Goal: Task Accomplishment & Management: Complete application form

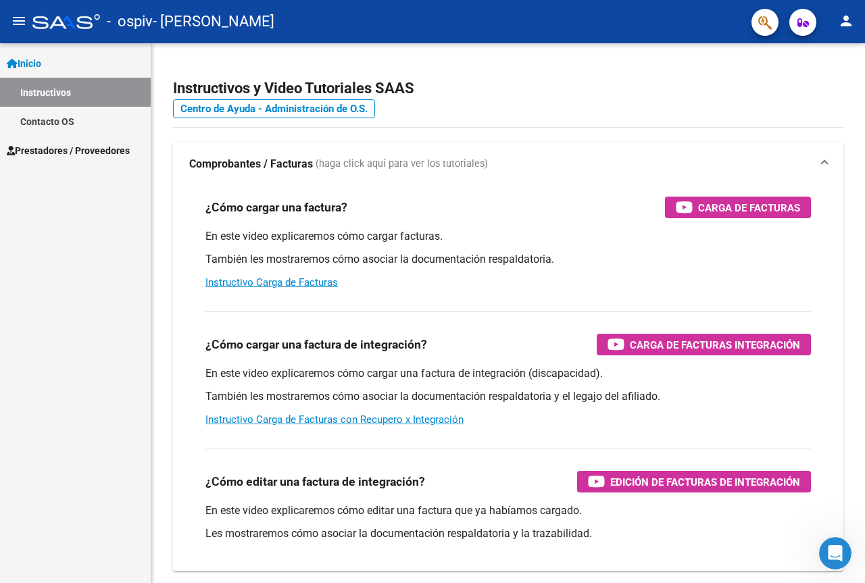
click at [53, 92] on link "Instructivos" at bounding box center [75, 92] width 151 height 29
click at [77, 91] on link "Instructivos" at bounding box center [75, 92] width 151 height 29
click at [64, 93] on link "Instructivos" at bounding box center [75, 92] width 151 height 29
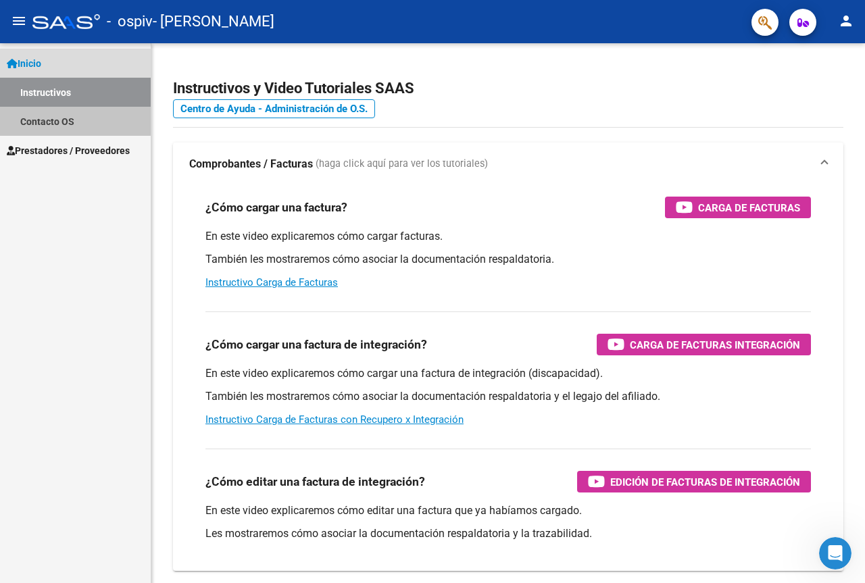
click at [48, 120] on link "Contacto OS" at bounding box center [75, 121] width 151 height 29
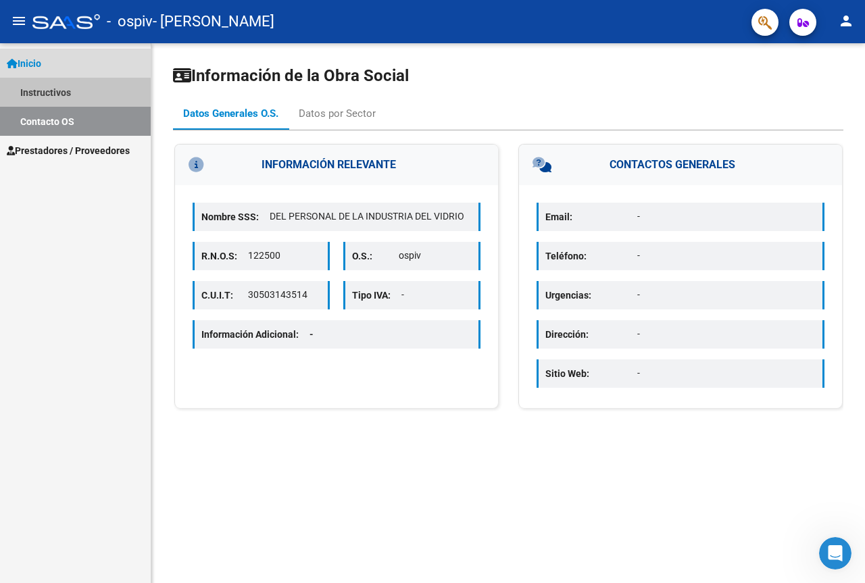
click at [74, 92] on link "Instructivos" at bounding box center [75, 92] width 151 height 29
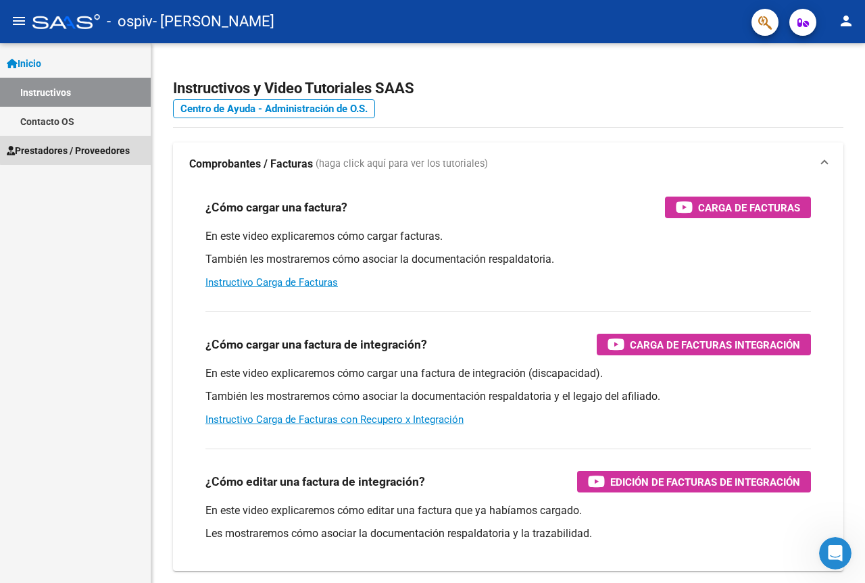
click at [82, 146] on span "Prestadores / Proveedores" at bounding box center [68, 150] width 123 height 15
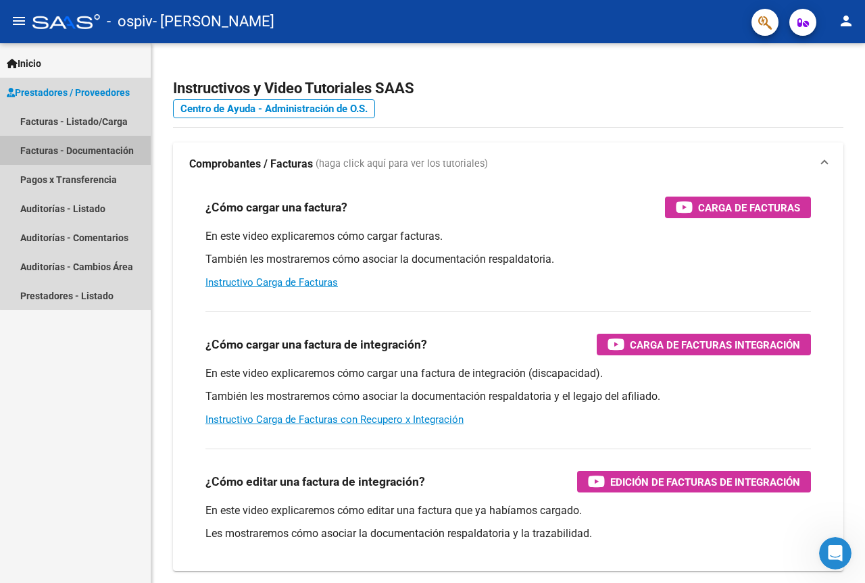
click at [115, 148] on link "Facturas - Documentación" at bounding box center [75, 150] width 151 height 29
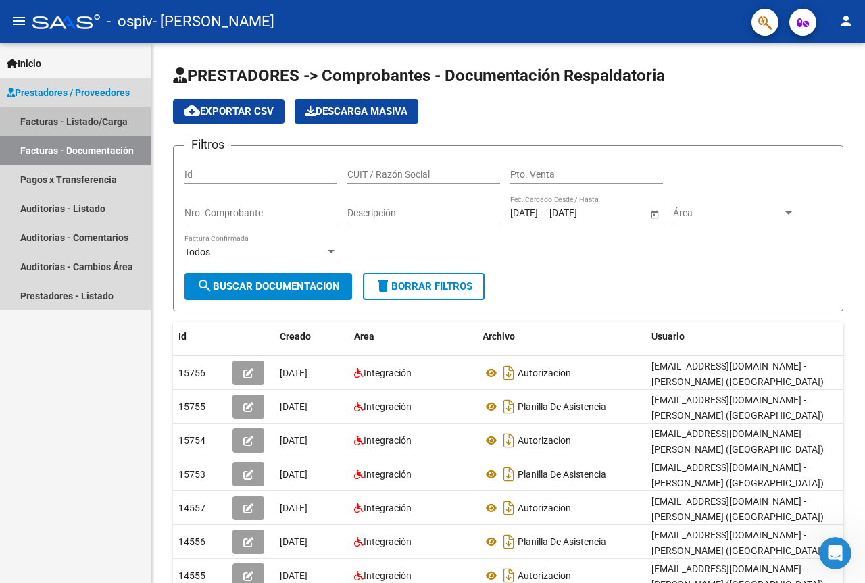
click at [78, 123] on link "Facturas - Listado/Carga" at bounding box center [75, 121] width 151 height 29
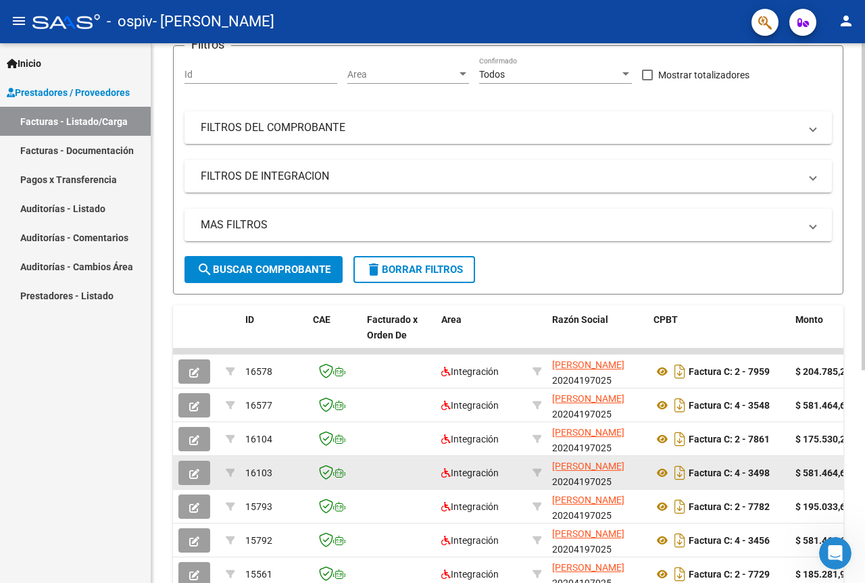
scroll to position [149, 0]
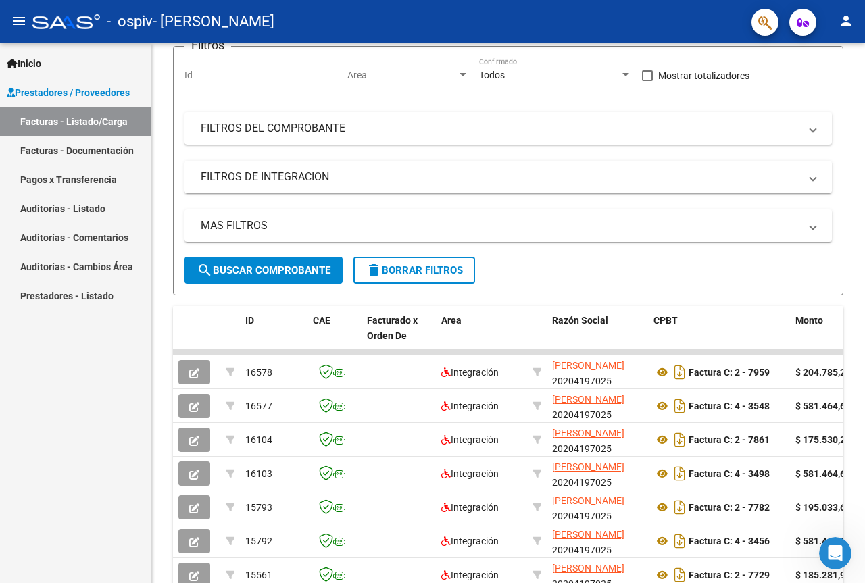
click at [100, 147] on link "Facturas - Documentación" at bounding box center [75, 150] width 151 height 29
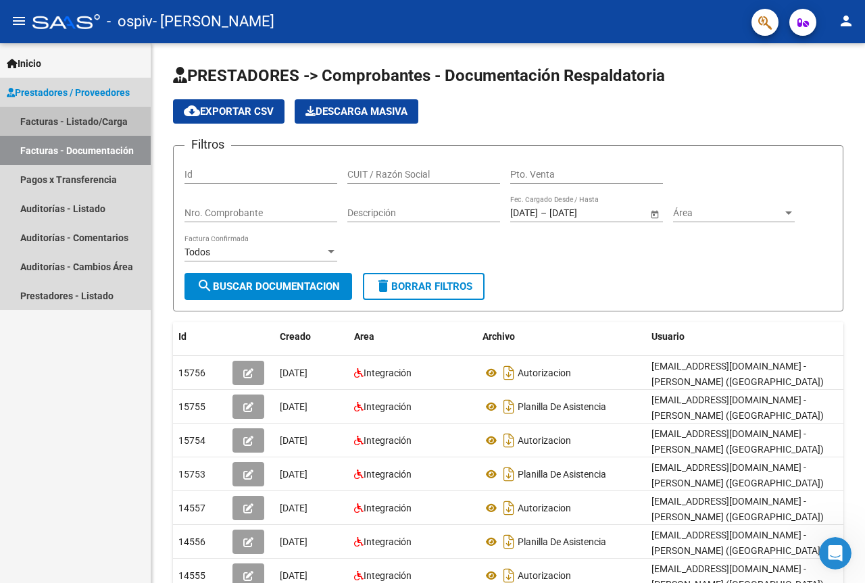
click at [80, 116] on link "Facturas - Listado/Carga" at bounding box center [75, 121] width 151 height 29
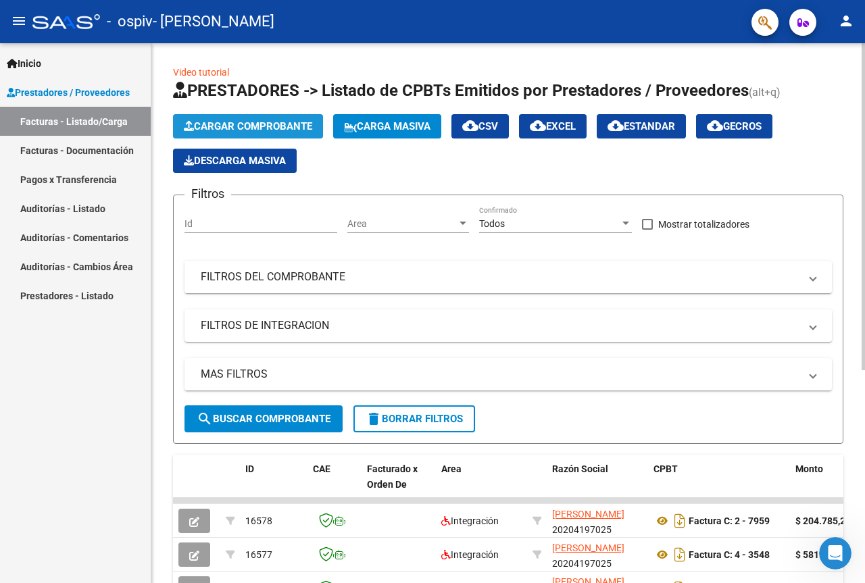
click at [288, 124] on span "Cargar Comprobante" at bounding box center [248, 126] width 128 height 12
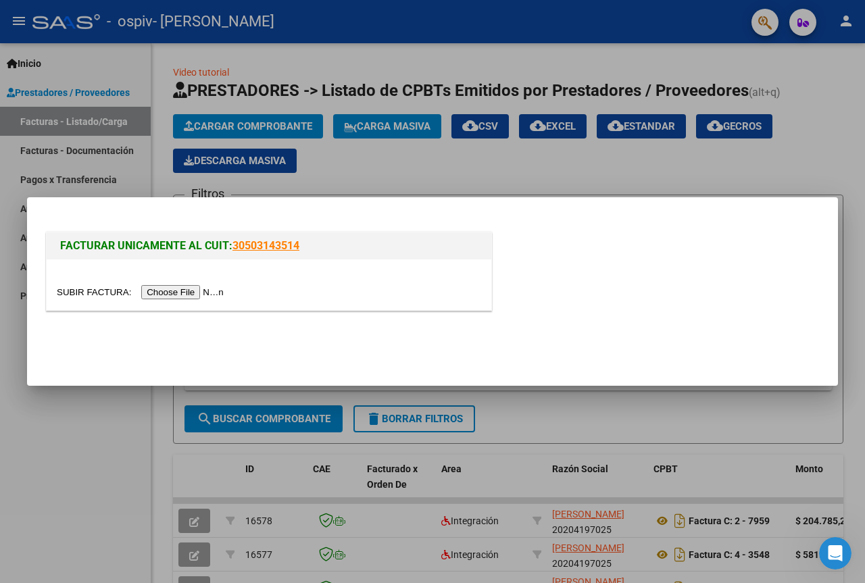
click at [546, 162] on div at bounding box center [432, 291] width 865 height 583
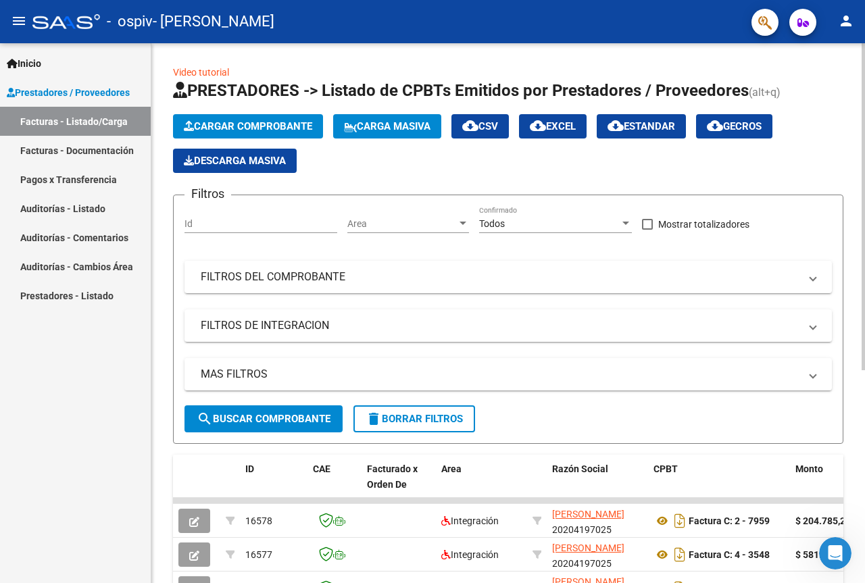
click at [300, 121] on span "Cargar Comprobante" at bounding box center [248, 126] width 128 height 12
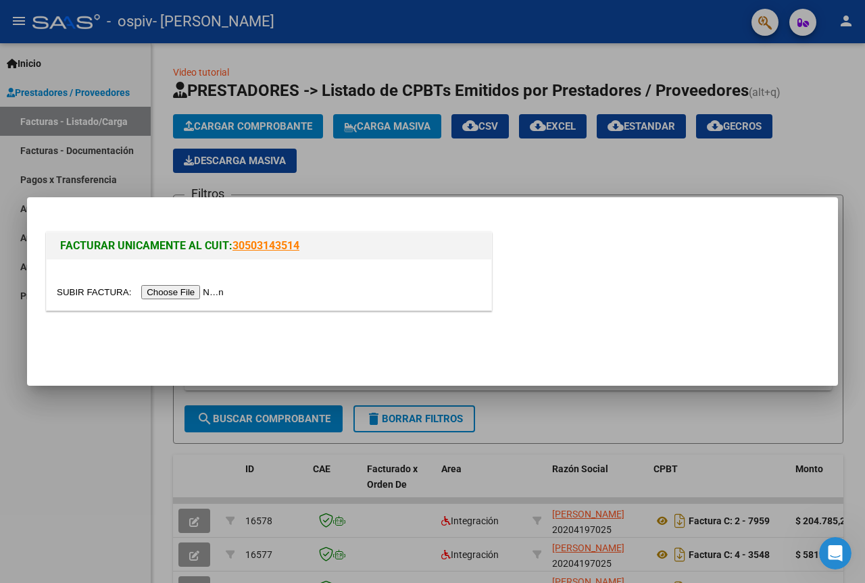
click at [198, 291] on input "file" at bounding box center [142, 292] width 171 height 14
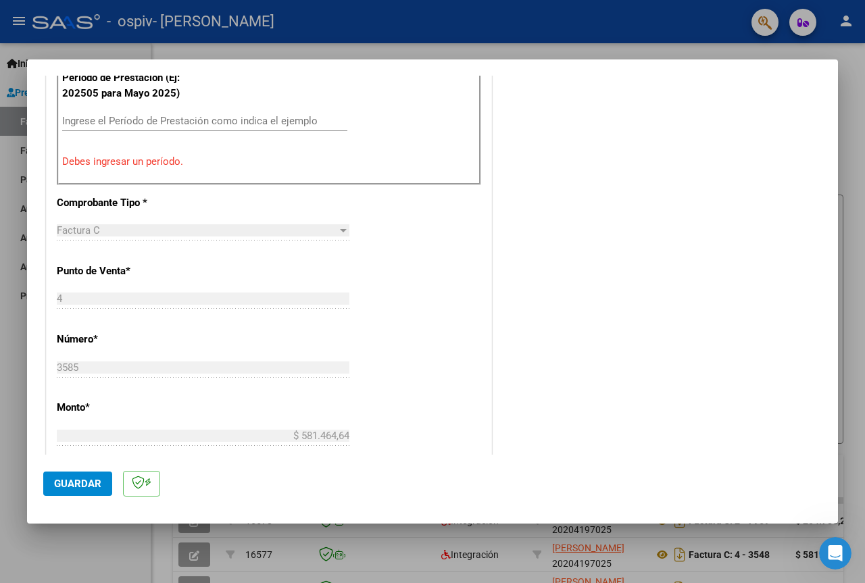
scroll to position [270, 0]
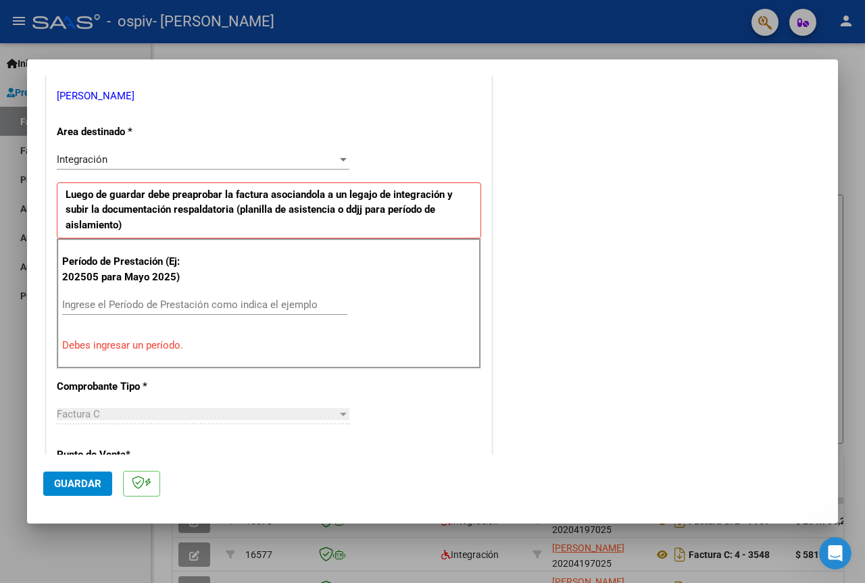
click at [226, 301] on input "Ingrese el Período de Prestación como indica el ejemplo" at bounding box center [204, 305] width 285 height 12
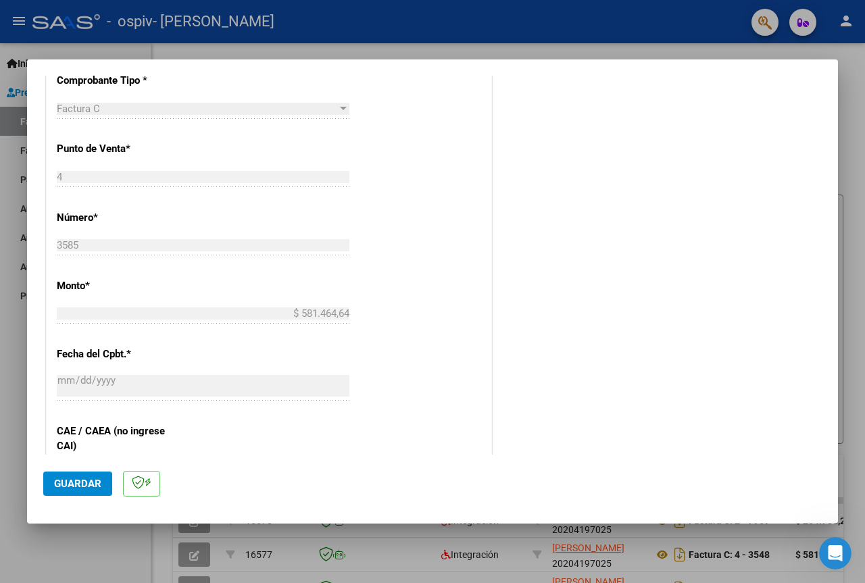
scroll to position [841, 0]
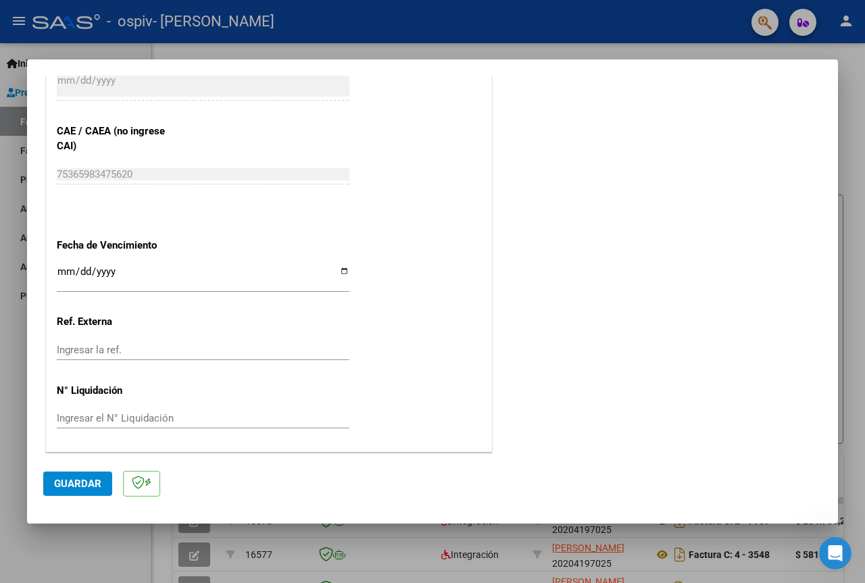
type input "202508"
click at [340, 272] on input "Ingresar la fecha" at bounding box center [203, 277] width 293 height 22
type input "[DATE]"
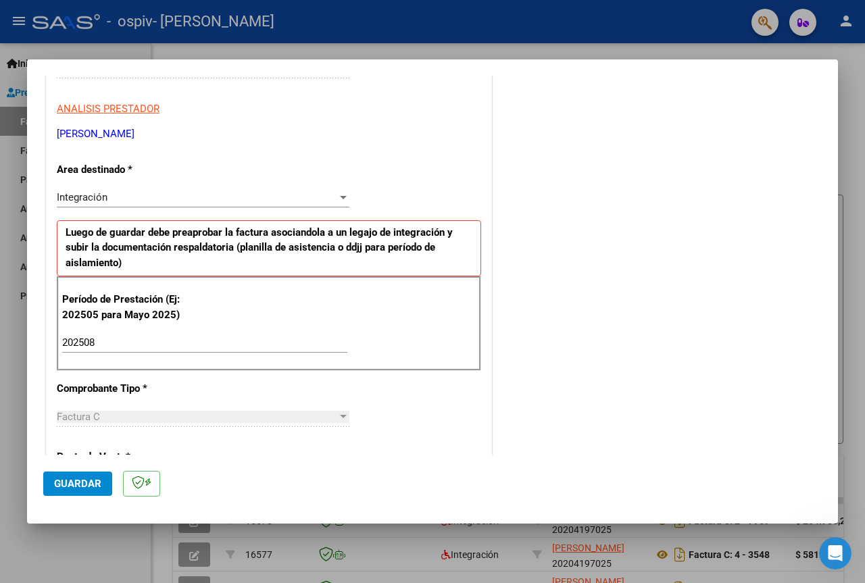
scroll to position [0, 0]
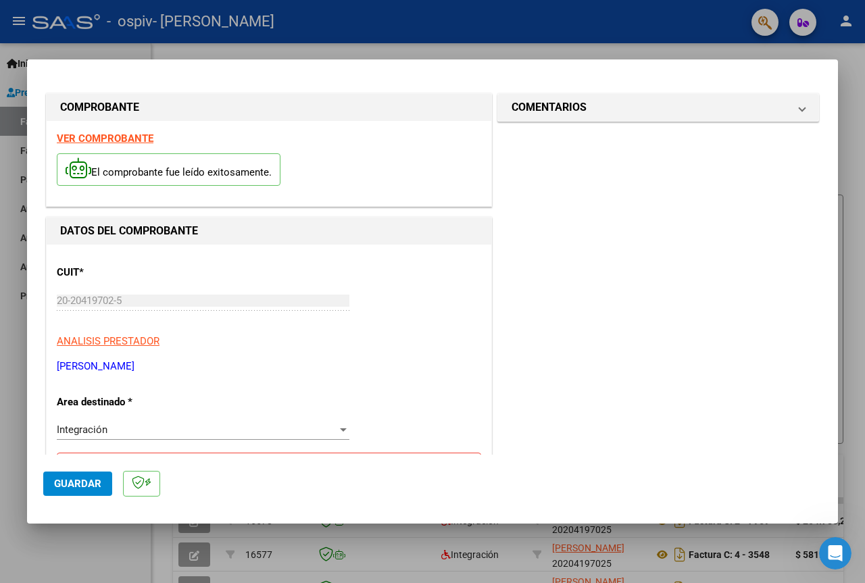
click at [84, 481] on span "Guardar" at bounding box center [77, 484] width 47 height 12
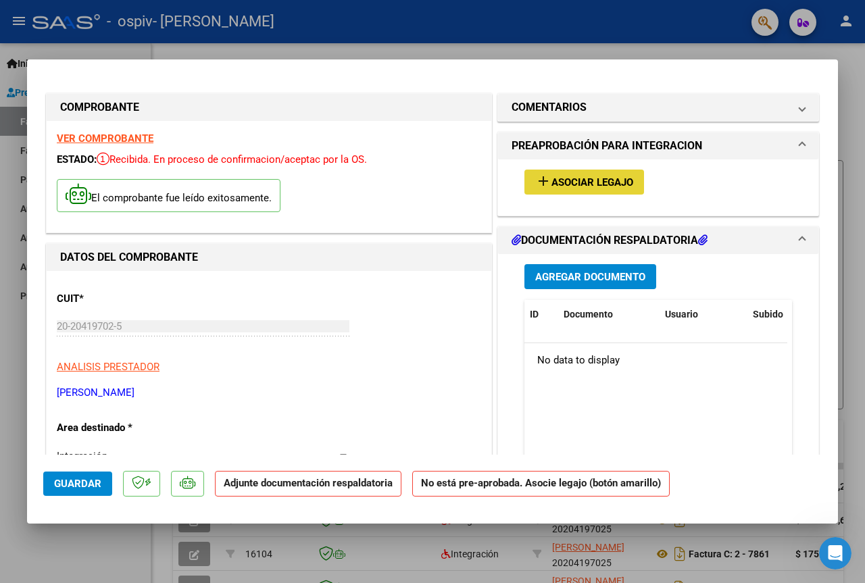
click at [564, 183] on span "Asociar Legajo" at bounding box center [592, 182] width 82 height 12
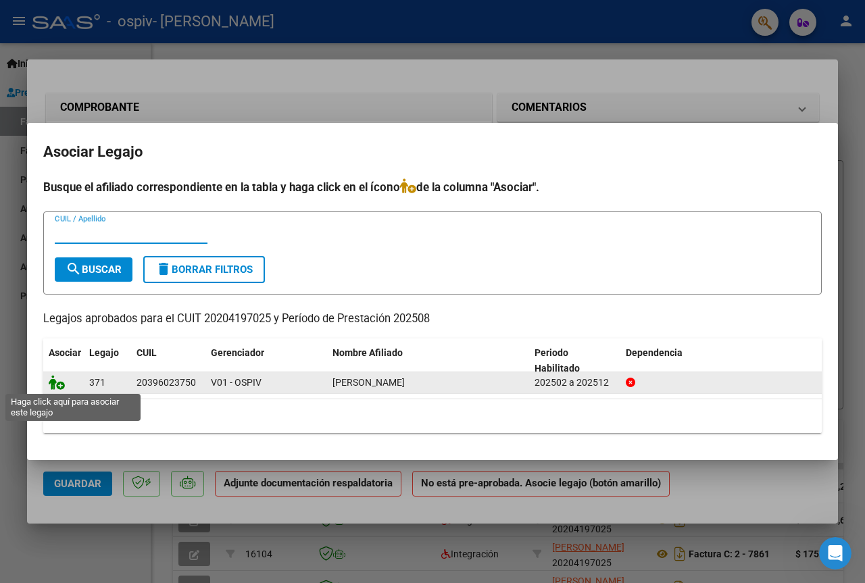
click at [58, 384] on icon at bounding box center [57, 382] width 16 height 15
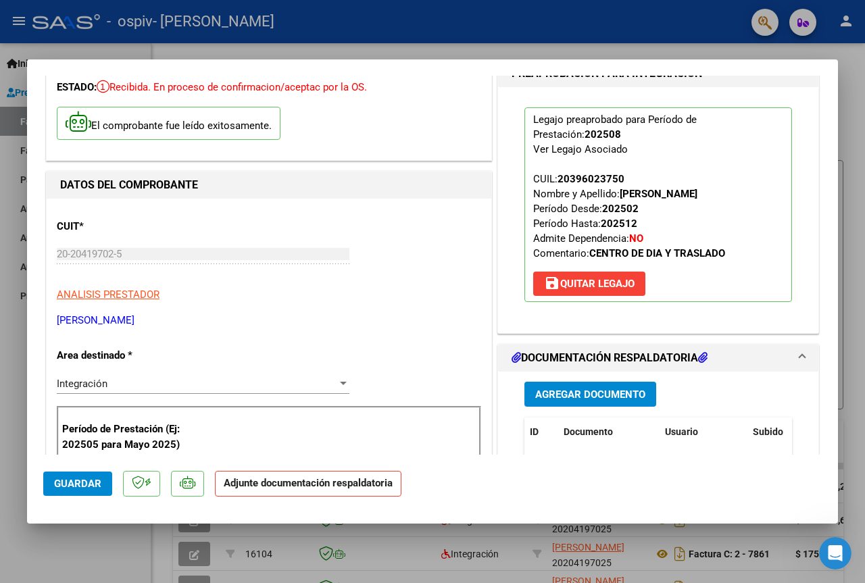
scroll to position [203, 0]
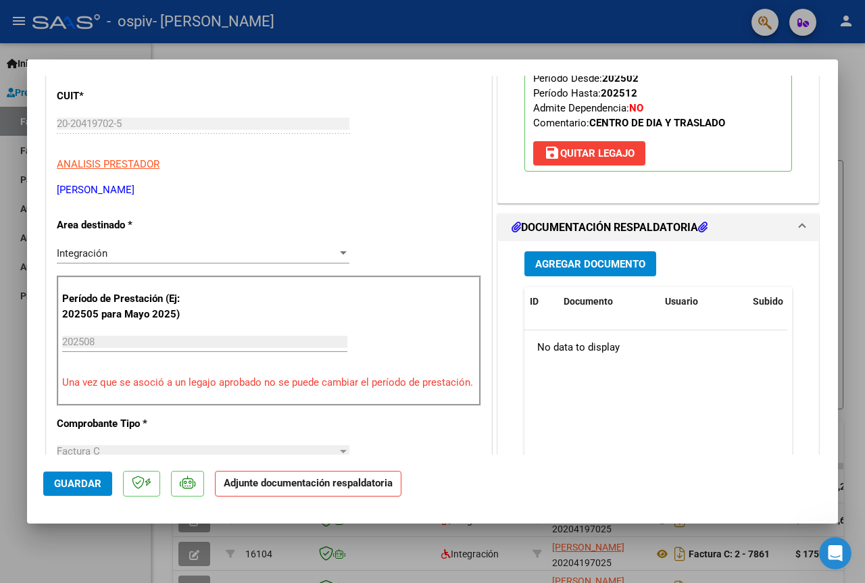
click at [582, 264] on span "Agregar Documento" at bounding box center [590, 264] width 110 height 12
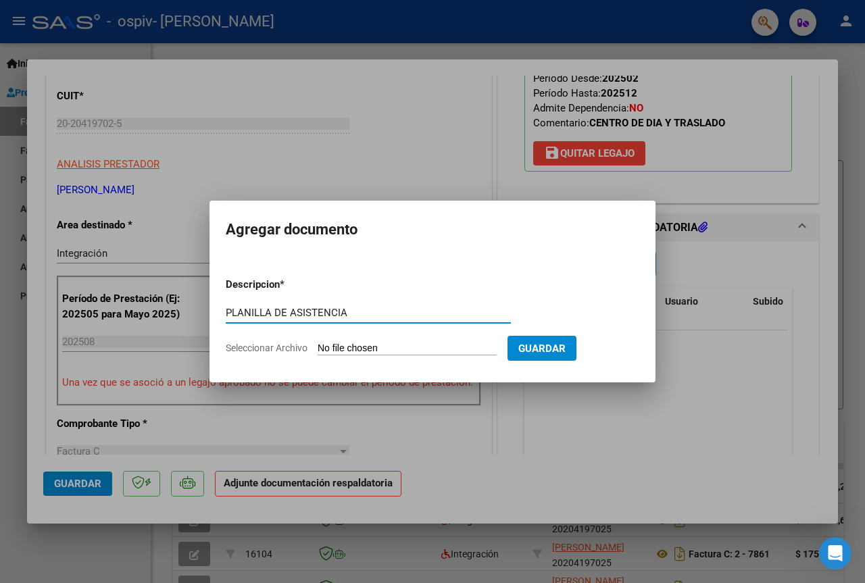
type input "PLANILLA DE ASISTENCIA"
click at [368, 343] on input "Seleccionar Archivo" at bounding box center [407, 349] width 179 height 13
type input "C:\fakepath\Scan2025-10-09_114527.pdf"
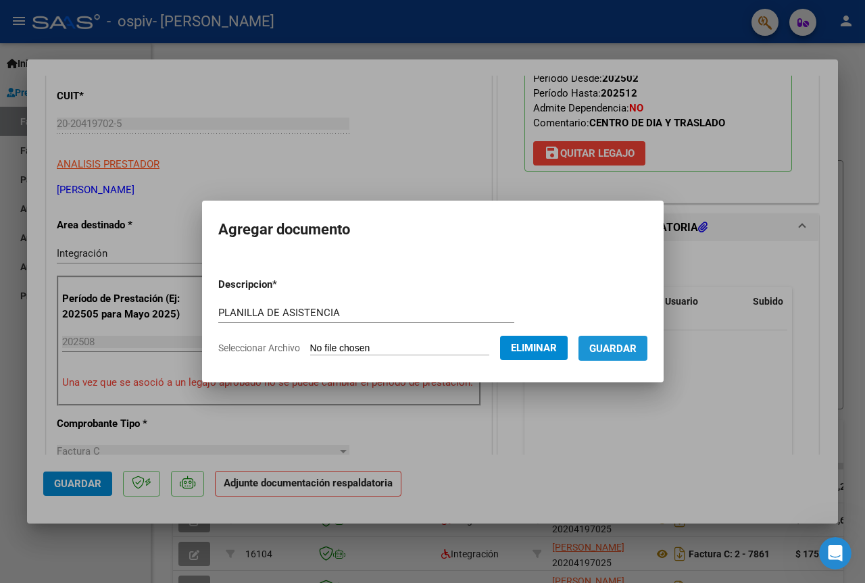
click at [627, 349] on span "Guardar" at bounding box center [612, 349] width 47 height 12
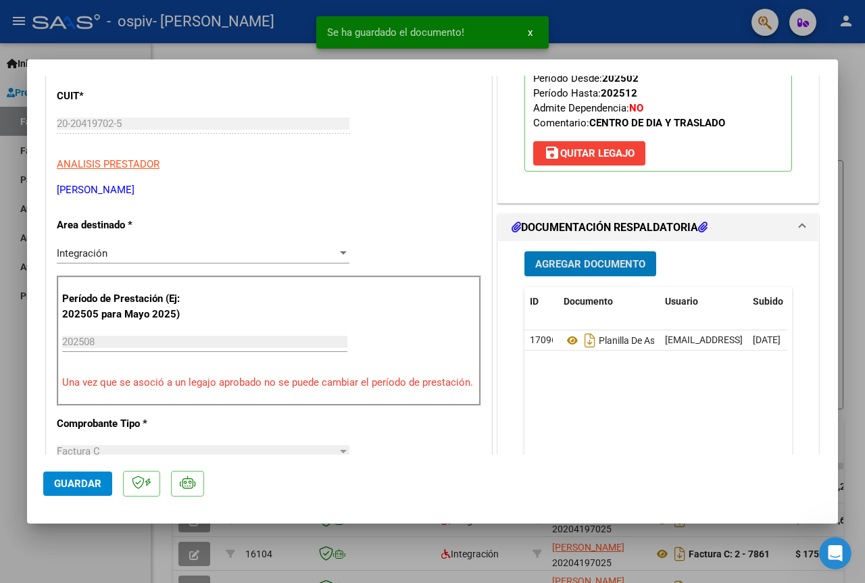
click at [587, 264] on span "Agregar Documento" at bounding box center [590, 264] width 110 height 12
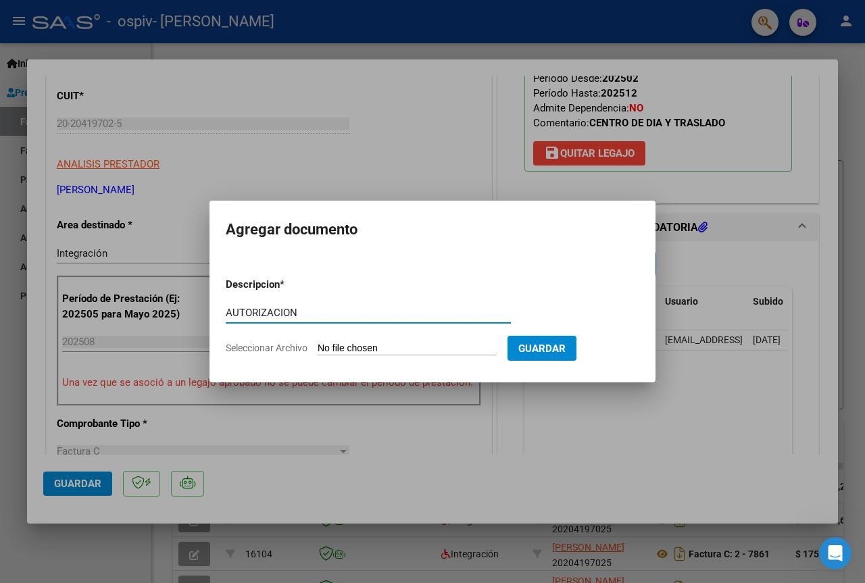
type input "AUTORIZACION"
click at [363, 344] on input "Seleccionar Archivo" at bounding box center [407, 349] width 179 height 13
type input "C:\fakepath\AUTORIZACION CD.pdf"
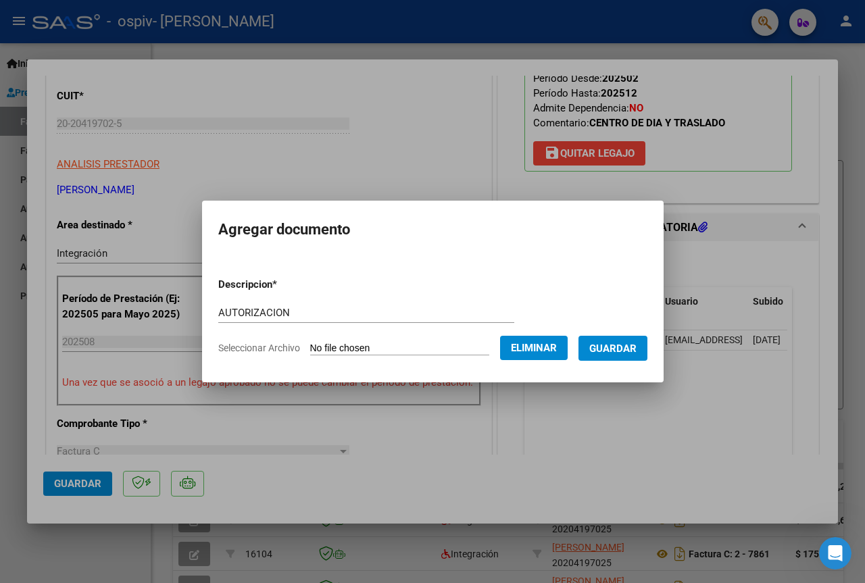
click at [622, 349] on span "Guardar" at bounding box center [612, 349] width 47 height 12
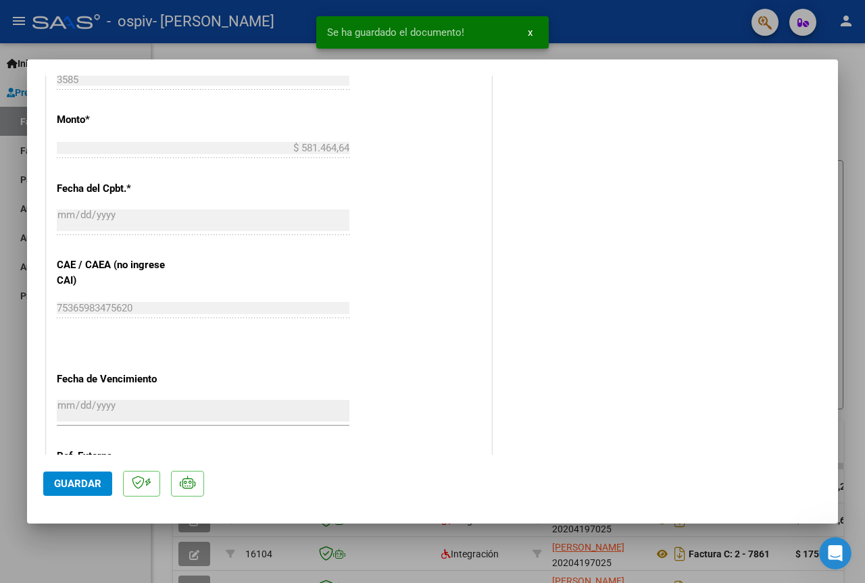
scroll to position [845, 0]
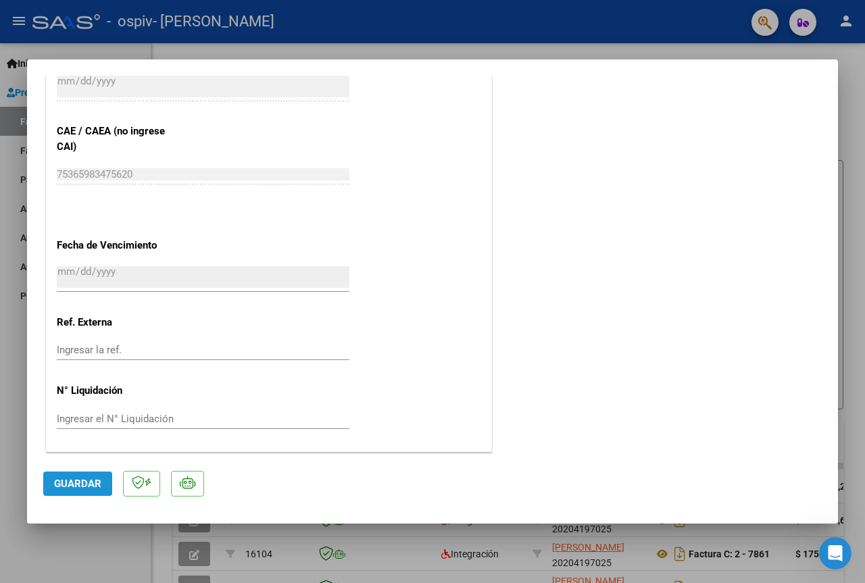
click at [86, 485] on span "Guardar" at bounding box center [77, 484] width 47 height 12
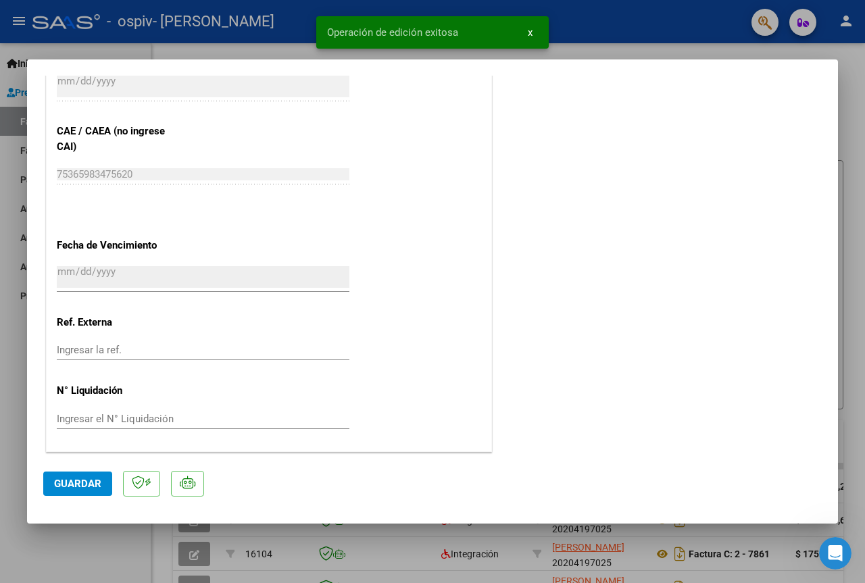
click at [622, 26] on div at bounding box center [432, 291] width 865 height 583
type input "$ 0,00"
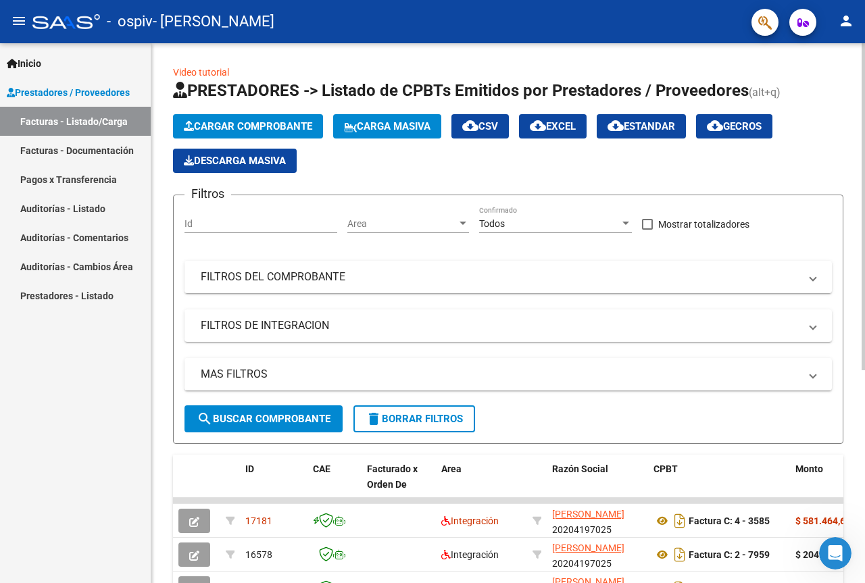
click at [267, 125] on span "Cargar Comprobante" at bounding box center [248, 126] width 128 height 12
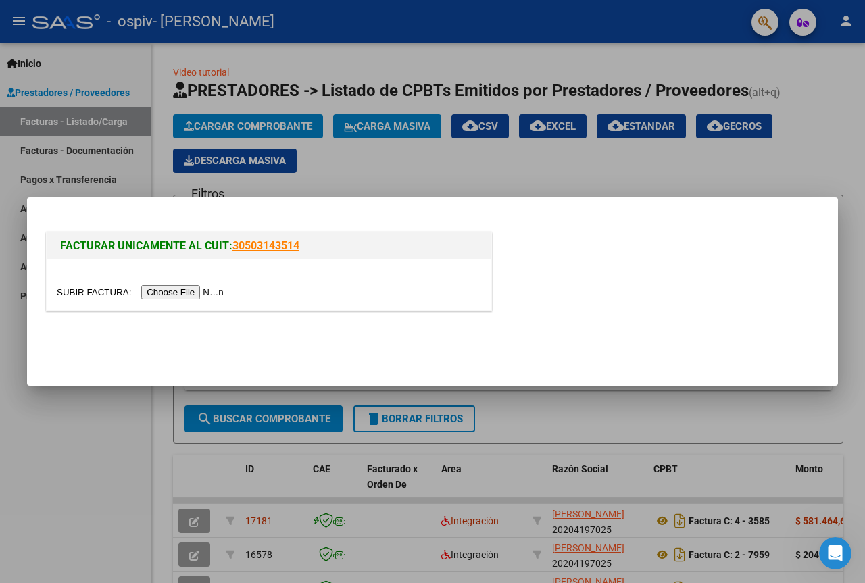
click at [192, 289] on input "file" at bounding box center [142, 292] width 171 height 14
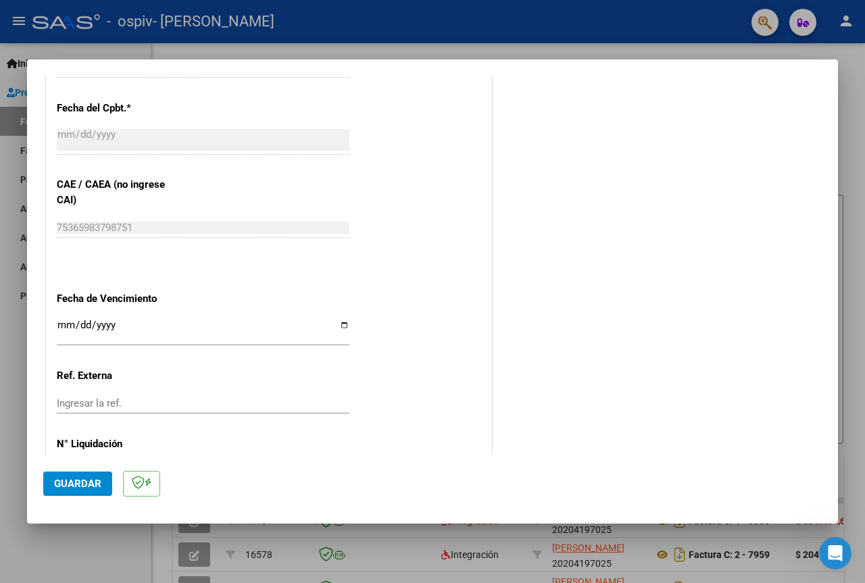
scroll to position [876, 0]
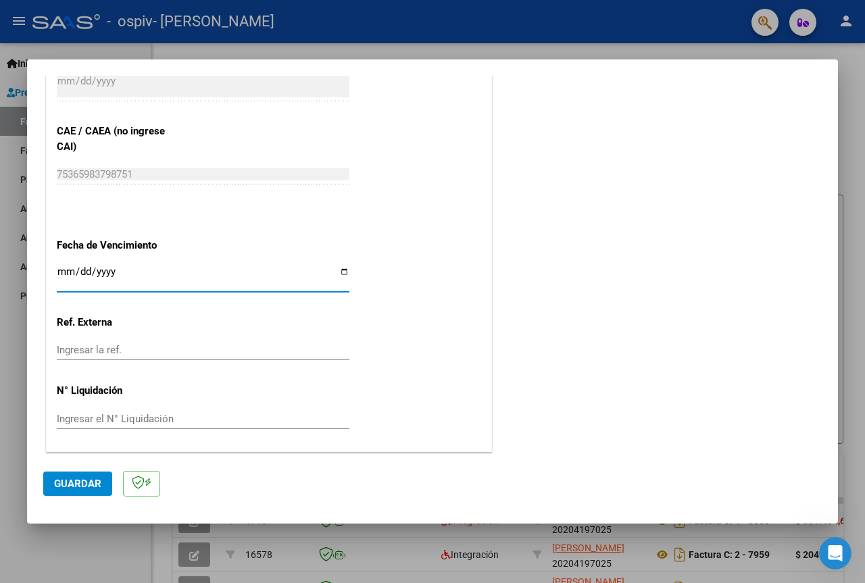
click at [339, 271] on input "Ingresar la fecha" at bounding box center [203, 277] width 293 height 22
type input "[DATE]"
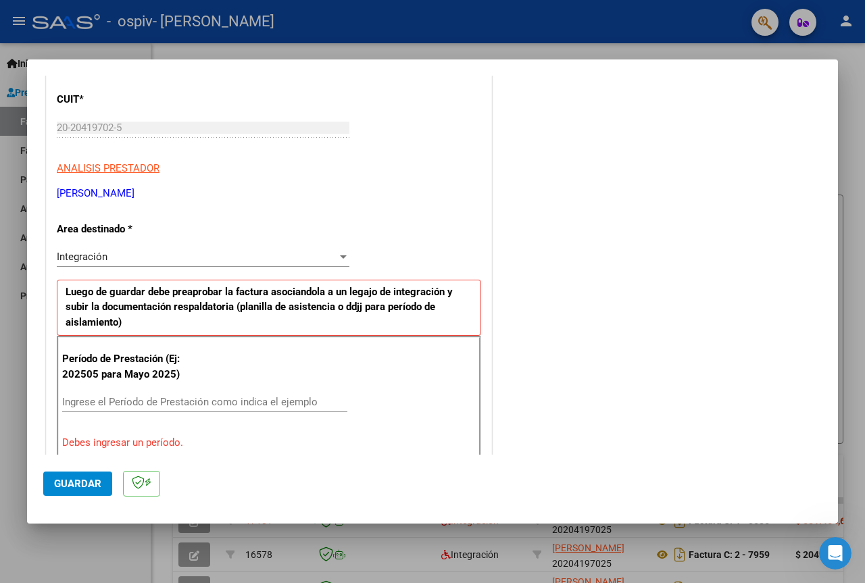
scroll to position [200, 0]
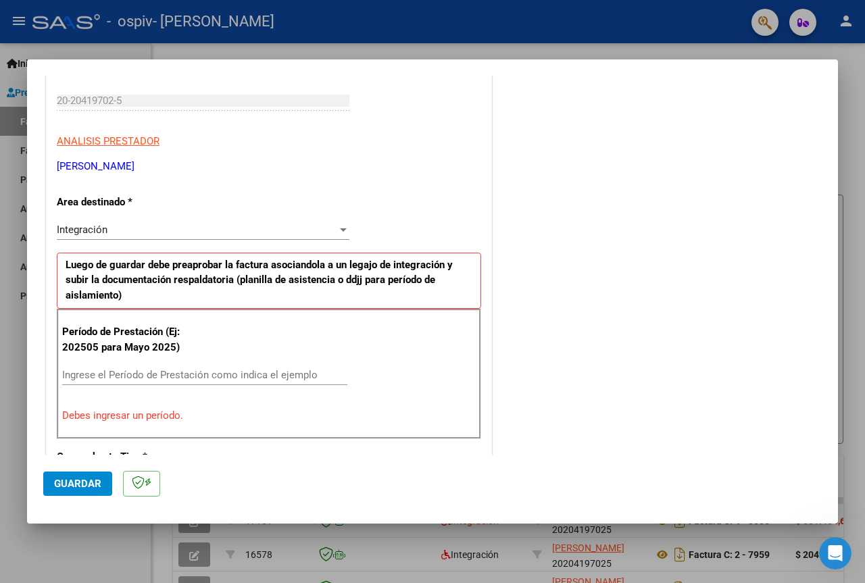
click at [193, 374] on input "Ingrese el Período de Prestación como indica el ejemplo" at bounding box center [204, 375] width 285 height 12
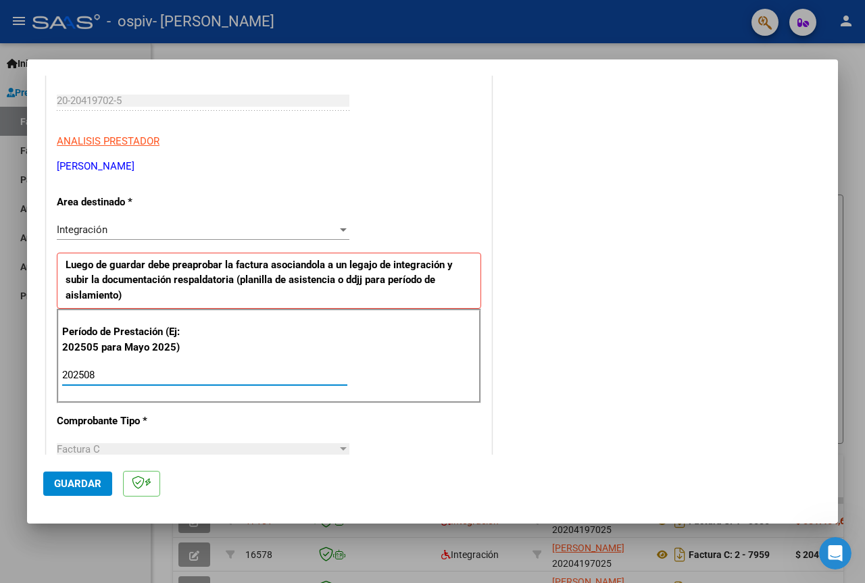
type input "202508"
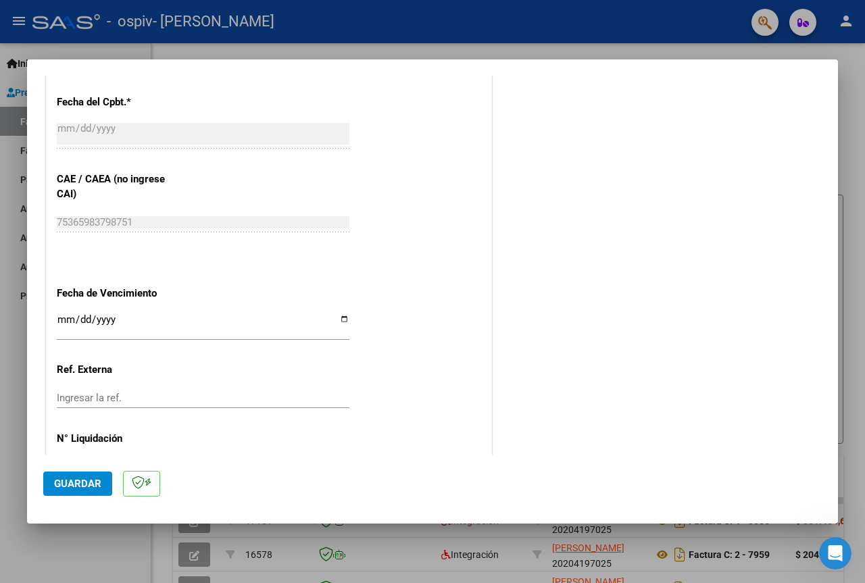
scroll to position [841, 0]
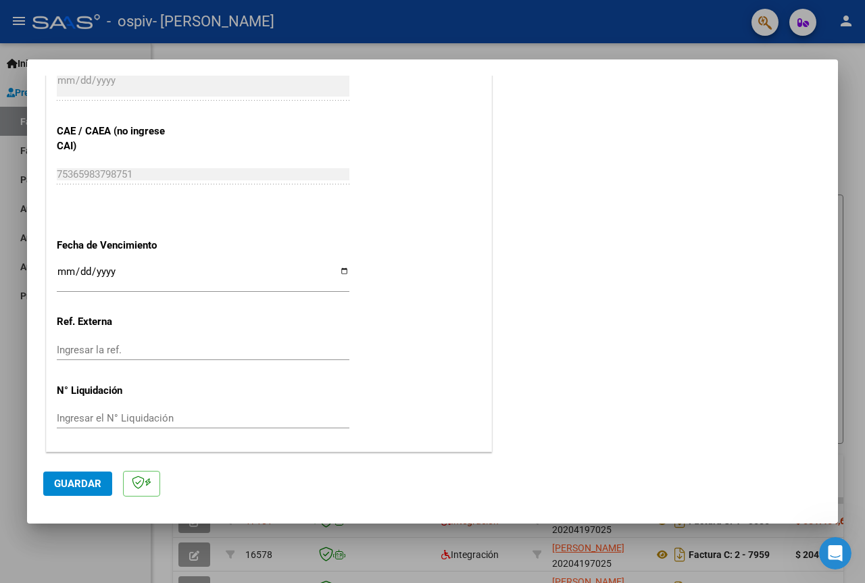
click at [82, 481] on span "Guardar" at bounding box center [77, 484] width 47 height 12
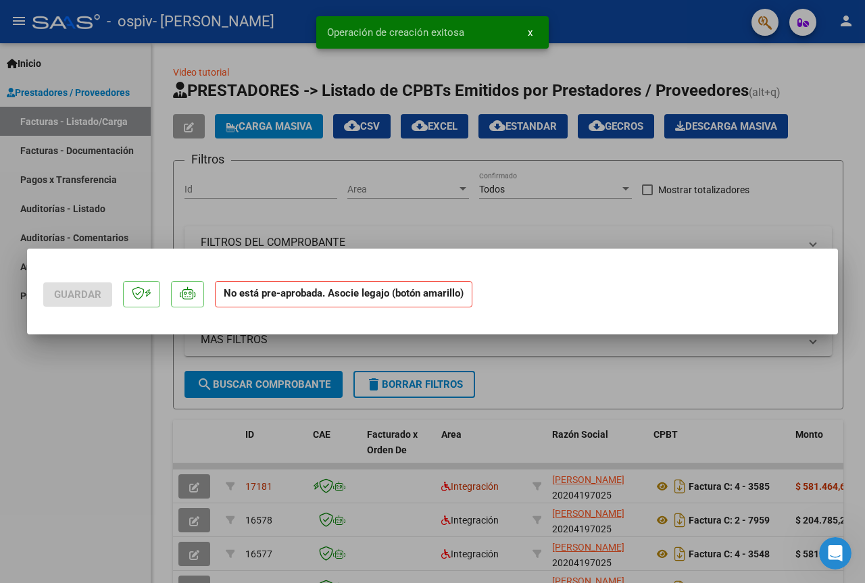
scroll to position [0, 0]
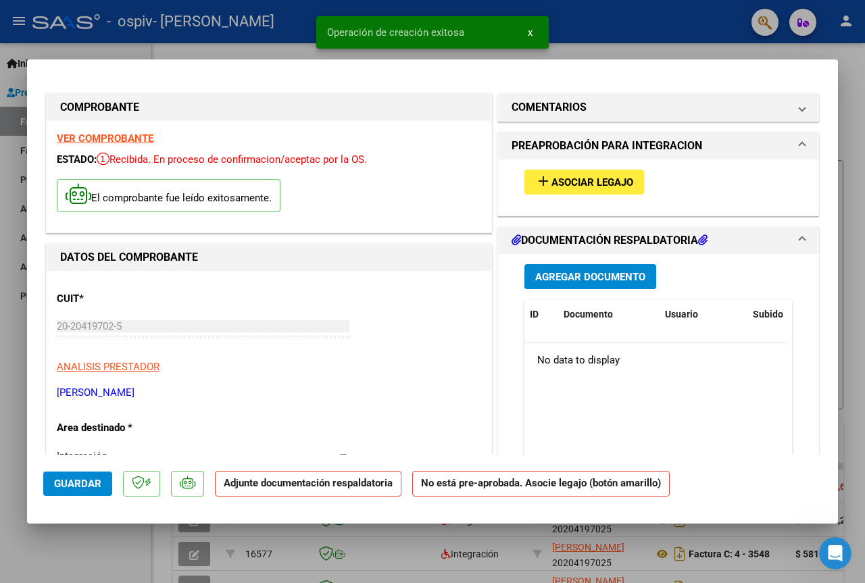
click at [566, 182] on span "Asociar Legajo" at bounding box center [592, 182] width 82 height 12
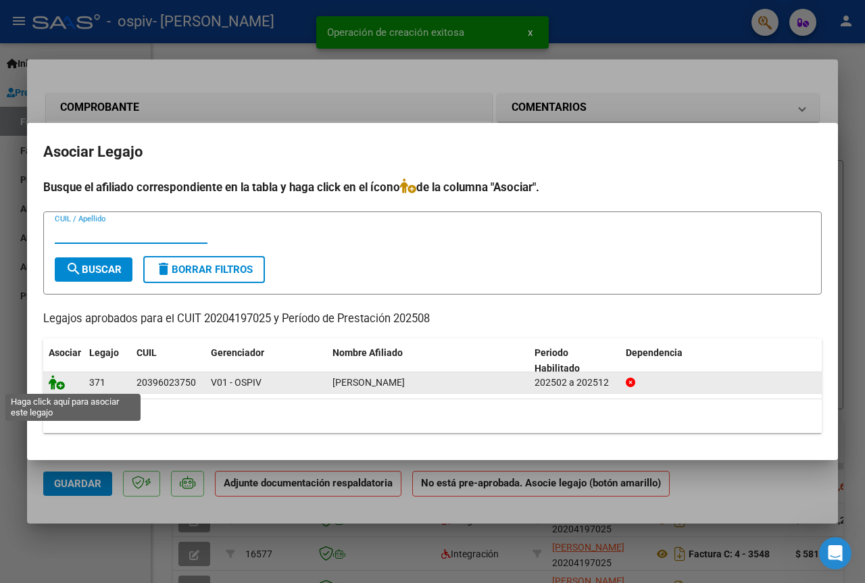
click at [53, 381] on icon at bounding box center [57, 382] width 16 height 15
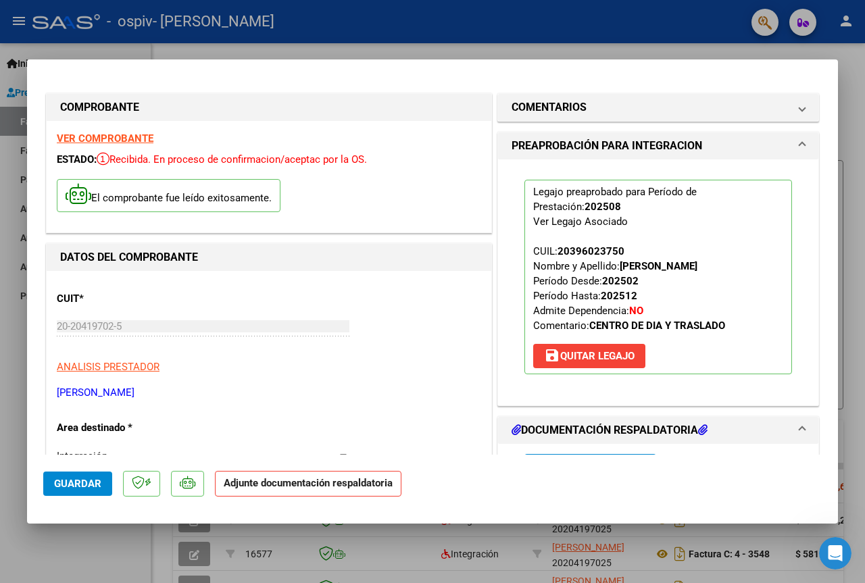
scroll to position [270, 0]
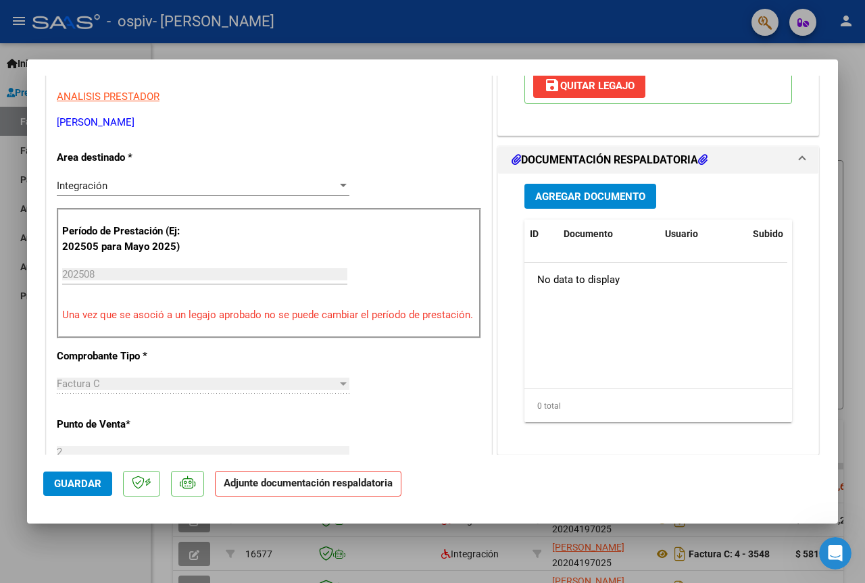
click at [590, 200] on span "Agregar Documento" at bounding box center [590, 197] width 110 height 12
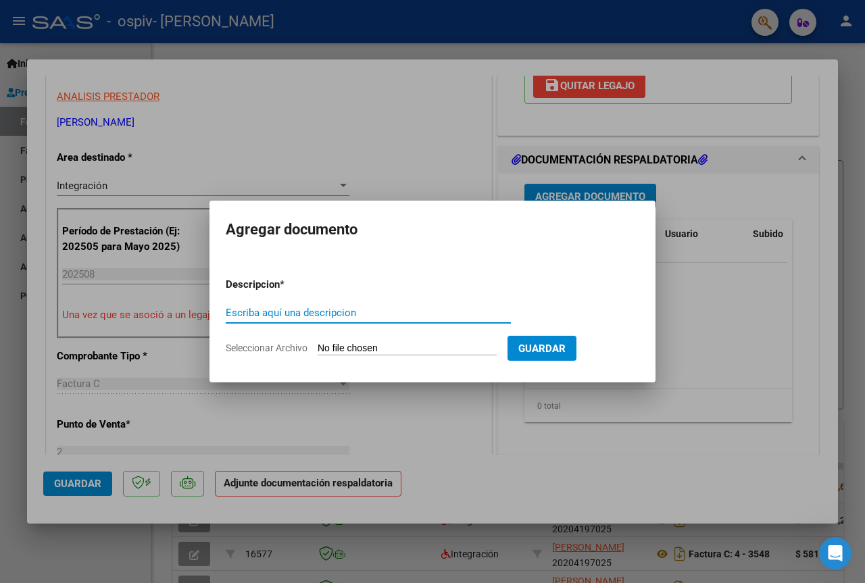
click at [325, 310] on input "Escriba aquí una descripcion" at bounding box center [368, 313] width 285 height 12
type input "PLANILLA DE ASISTENCIA"
click at [358, 351] on input "Seleccionar Archivo" at bounding box center [407, 349] width 179 height 13
type input "C:\fakepath\Scan2025-10-09_114456.pdf"
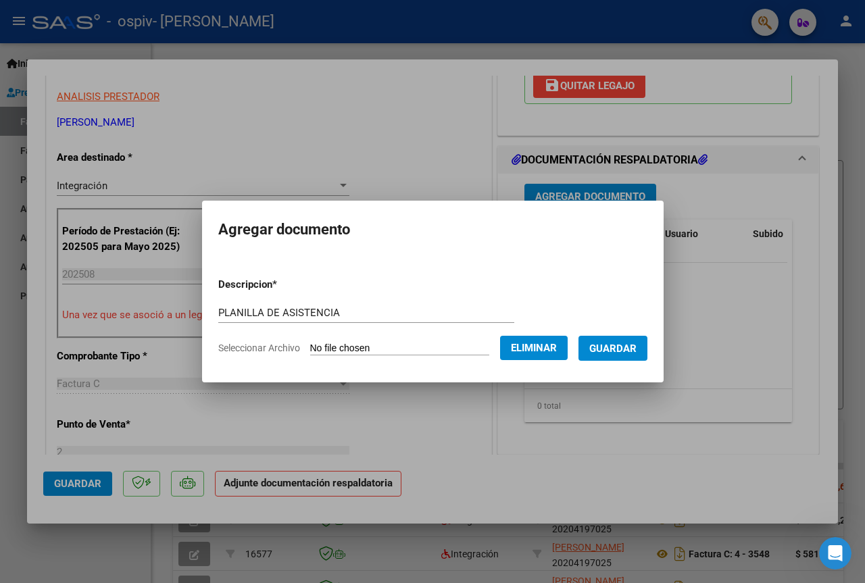
click at [625, 347] on span "Guardar" at bounding box center [612, 349] width 47 height 12
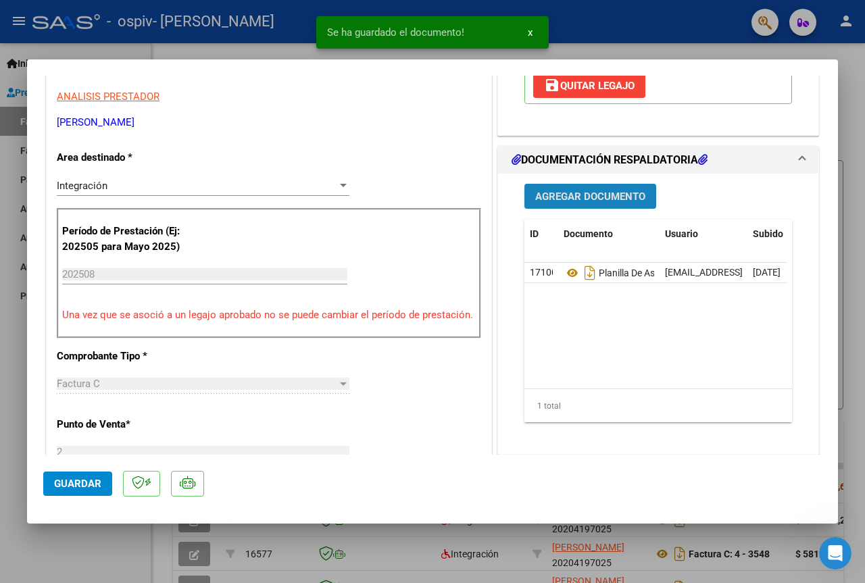
click at [582, 190] on span "Agregar Documento" at bounding box center [590, 196] width 110 height 12
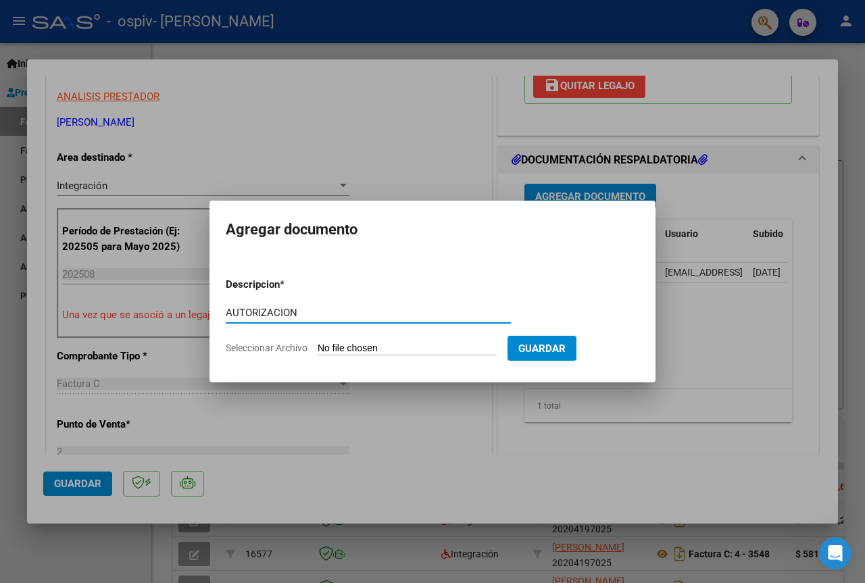
type input "AUTORIZACION"
click at [355, 348] on input "Seleccionar Archivo" at bounding box center [407, 349] width 179 height 13
type input "C:\fakepath\AUTORIZACION TRANS.pdf"
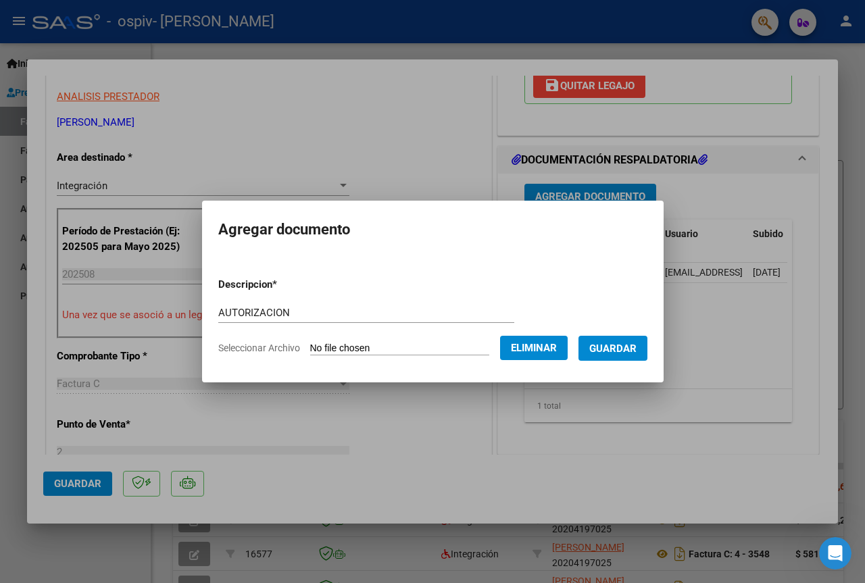
click at [626, 350] on span "Guardar" at bounding box center [612, 349] width 47 height 12
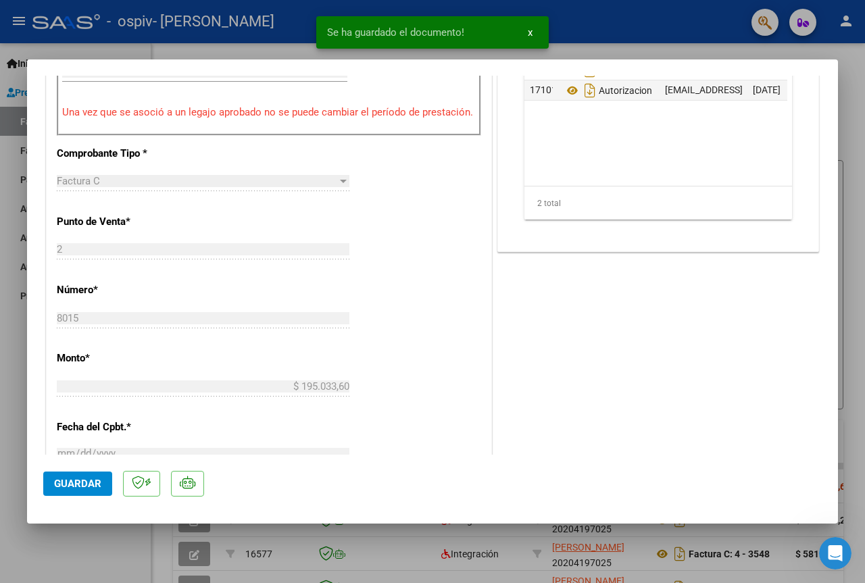
scroll to position [778, 0]
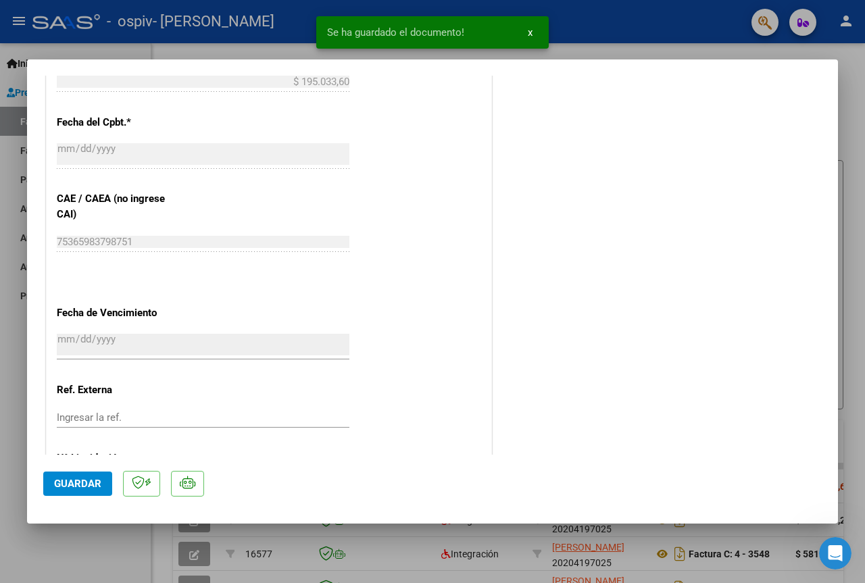
click at [87, 480] on span "Guardar" at bounding box center [77, 484] width 47 height 12
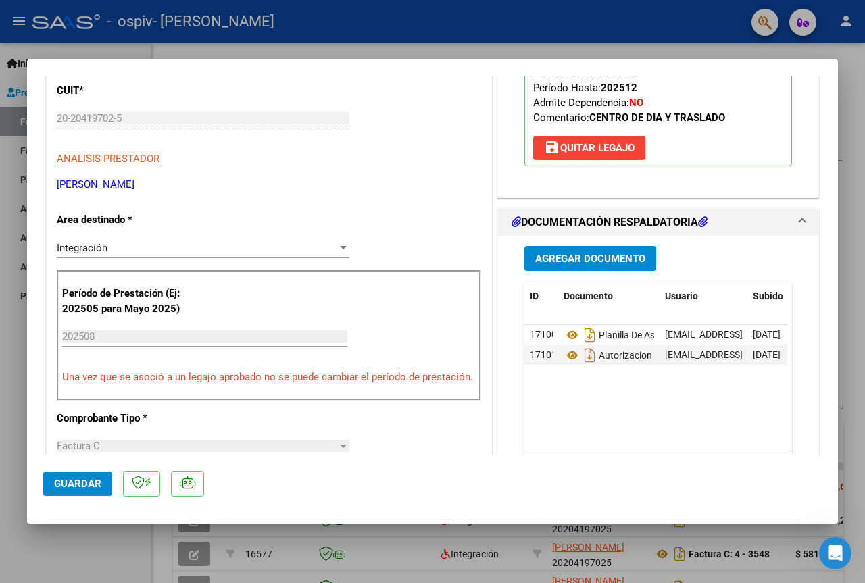
scroll to position [170, 0]
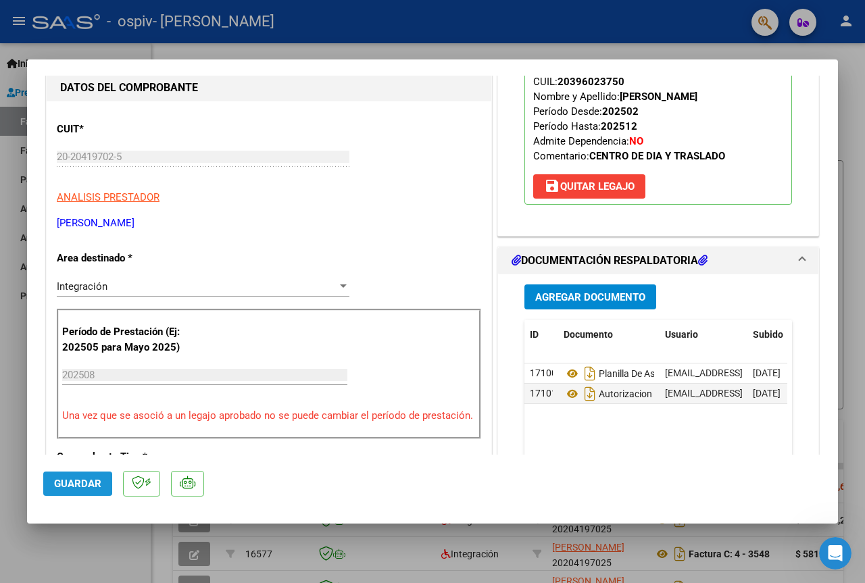
click at [72, 482] on span "Guardar" at bounding box center [77, 484] width 47 height 12
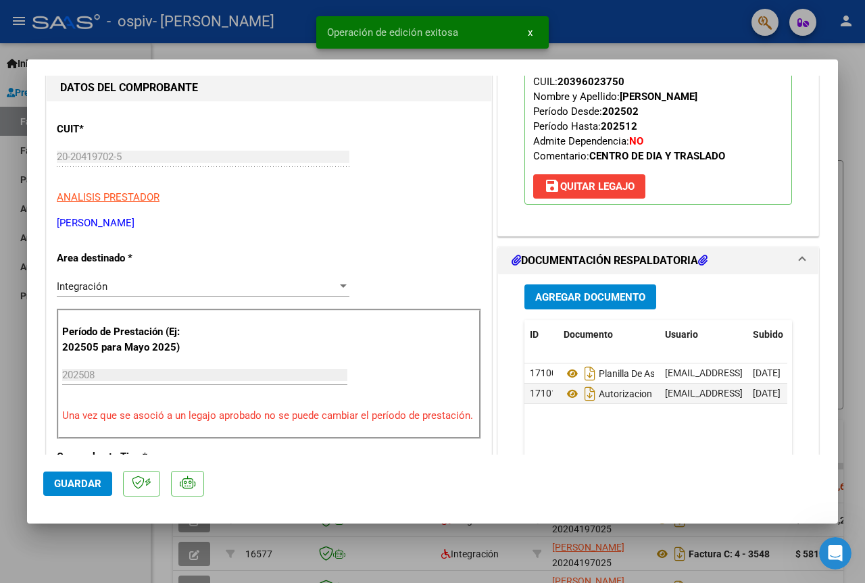
click at [580, 30] on div at bounding box center [432, 291] width 865 height 583
type input "$ 0,00"
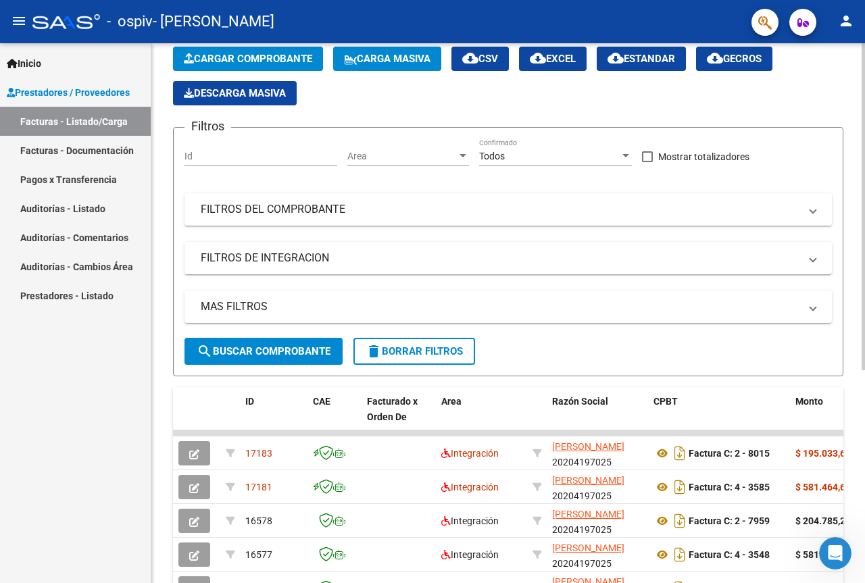
scroll to position [0, 0]
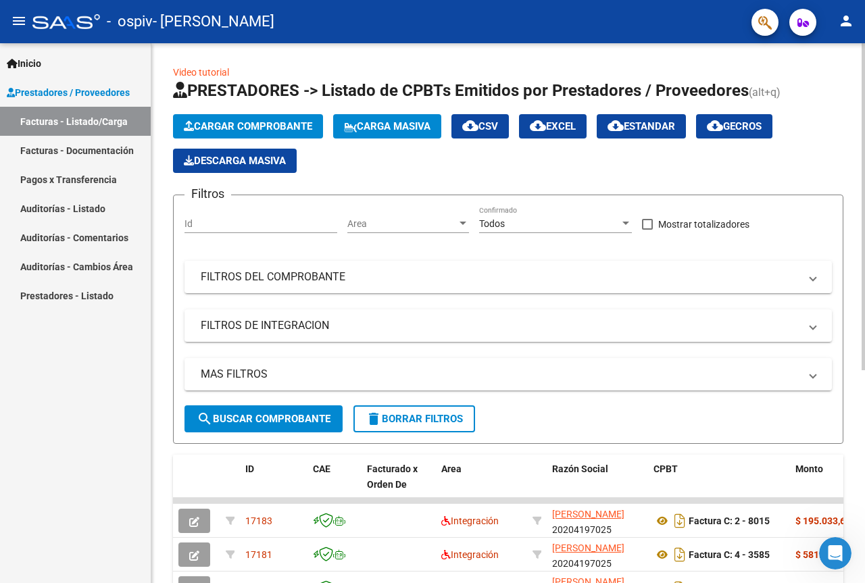
click at [264, 128] on span "Cargar Comprobante" at bounding box center [248, 126] width 128 height 12
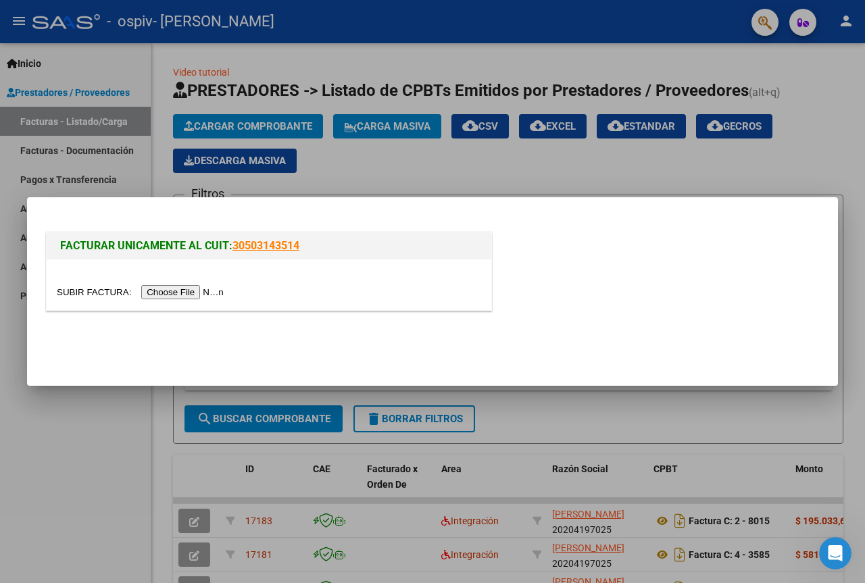
click at [200, 297] on input "file" at bounding box center [142, 292] width 171 height 14
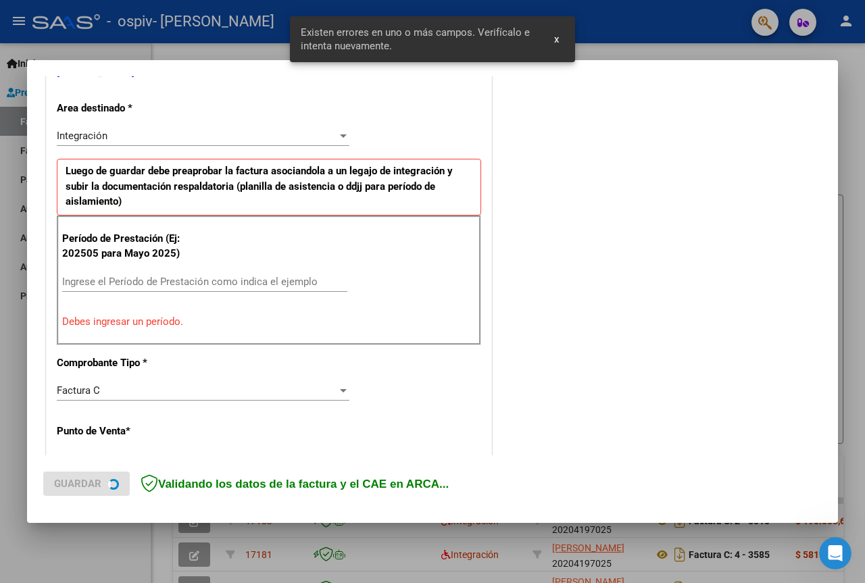
scroll to position [296, 0]
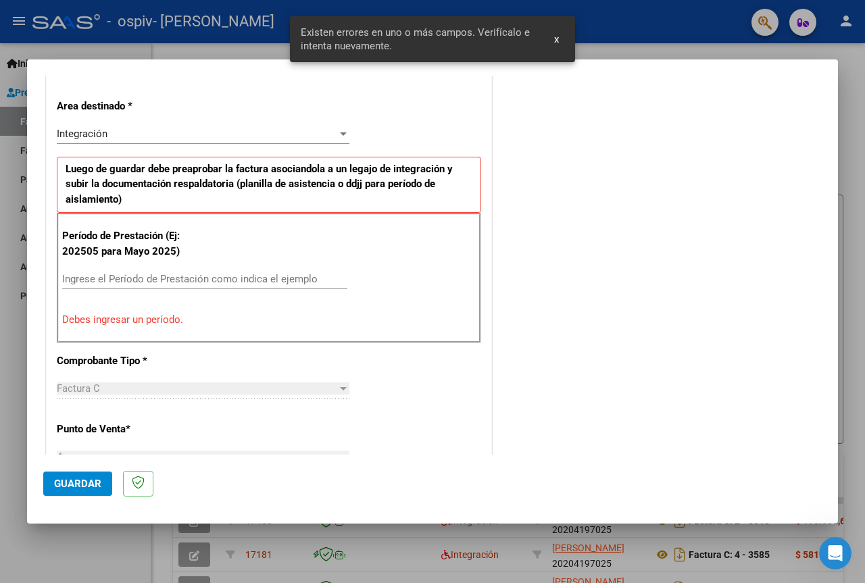
click at [164, 282] on input "Ingrese el Período de Prestación como indica el ejemplo" at bounding box center [204, 279] width 285 height 12
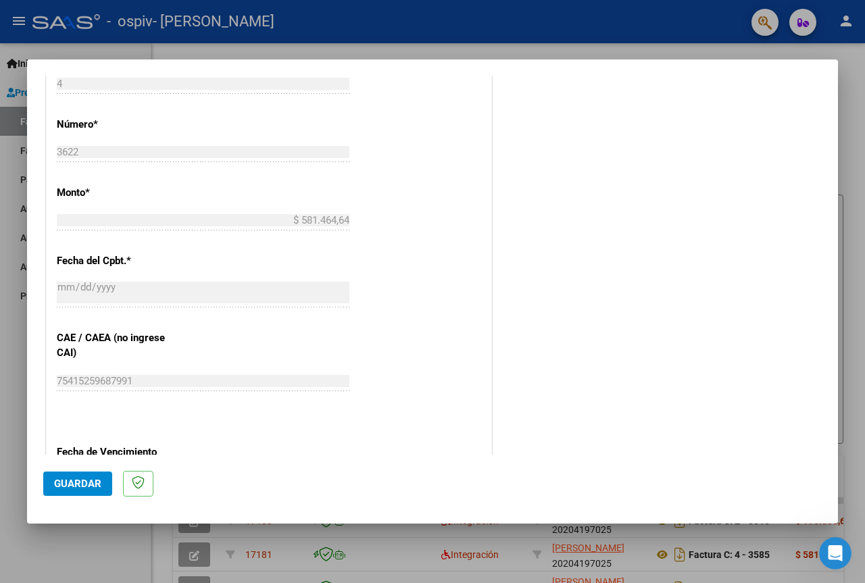
scroll to position [701, 0]
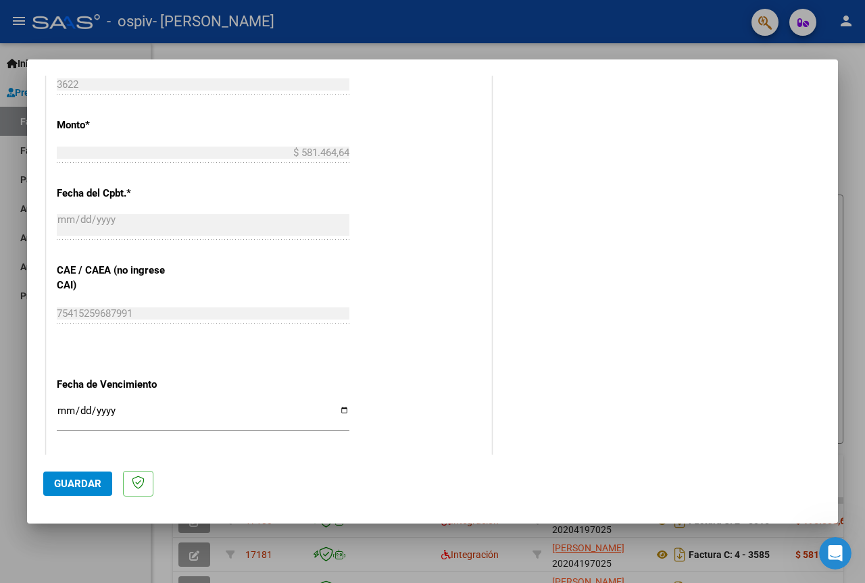
type input "202509"
click at [343, 413] on input "Ingresar la fecha" at bounding box center [203, 416] width 293 height 22
type input "[DATE]"
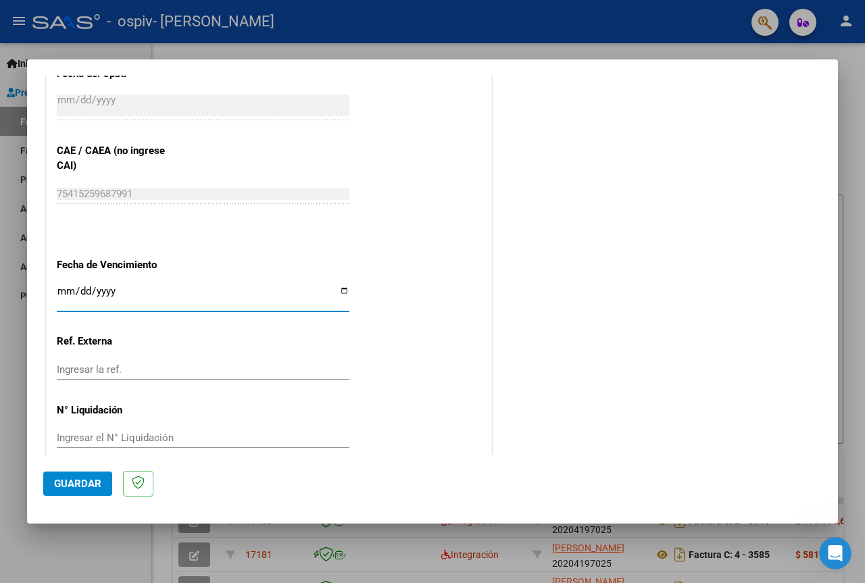
scroll to position [841, 0]
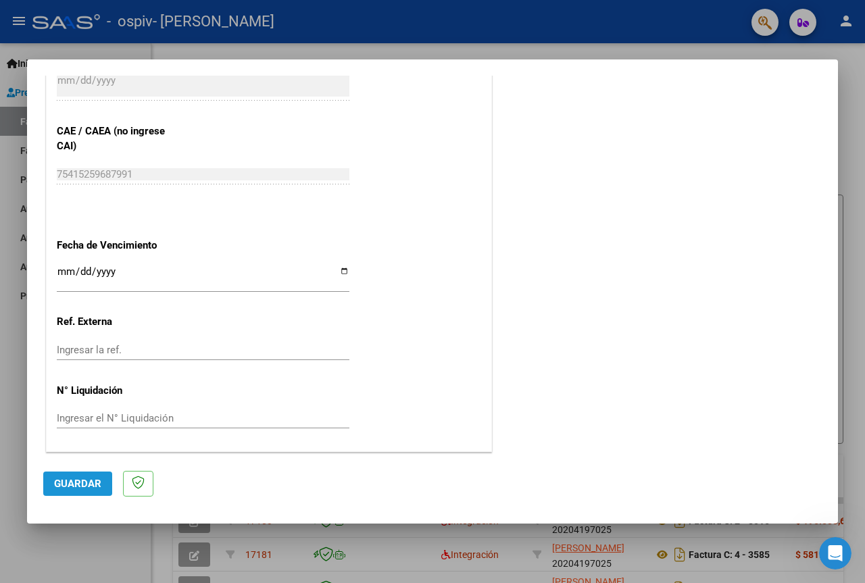
click at [74, 483] on span "Guardar" at bounding box center [77, 484] width 47 height 12
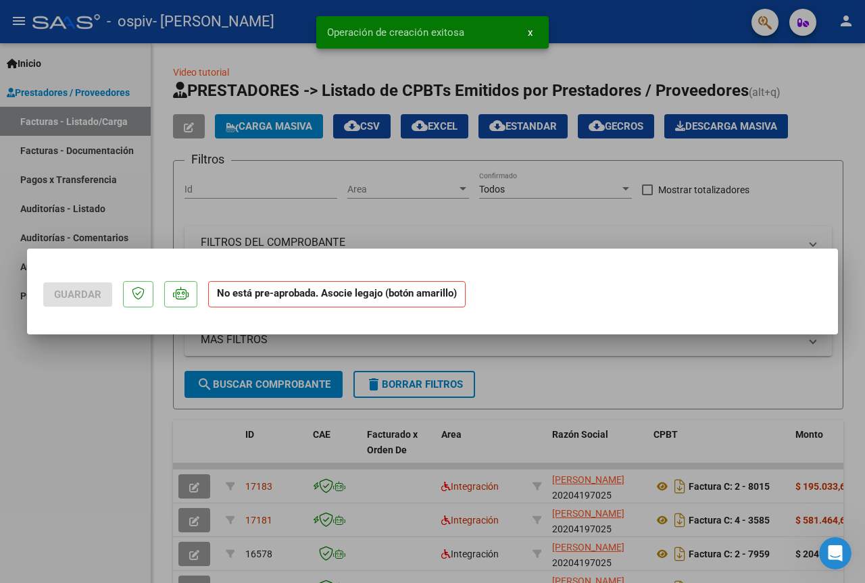
scroll to position [0, 0]
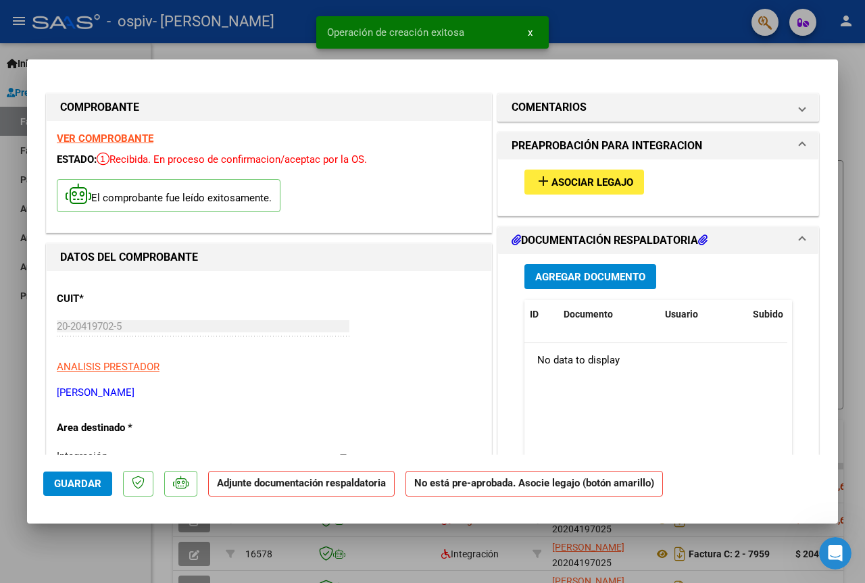
click at [572, 178] on span "Asociar Legajo" at bounding box center [592, 182] width 82 height 12
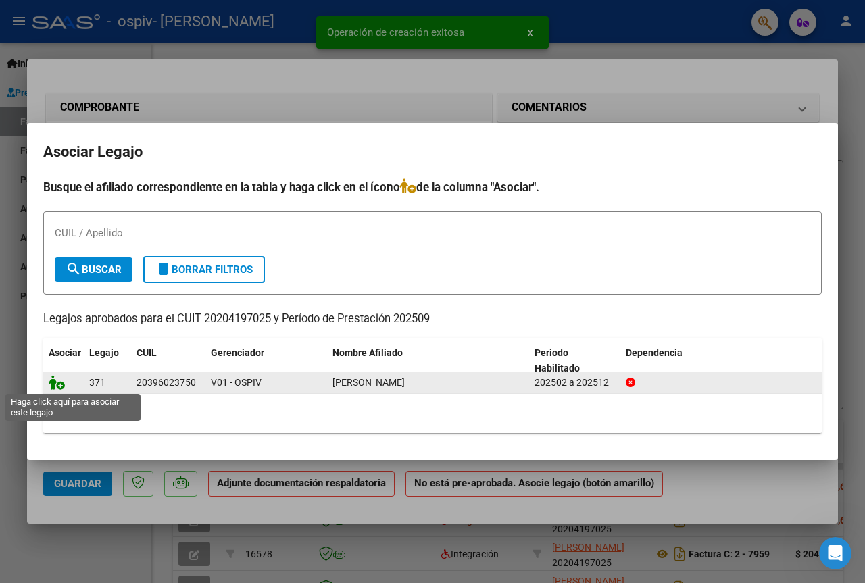
click at [53, 381] on icon at bounding box center [57, 382] width 16 height 15
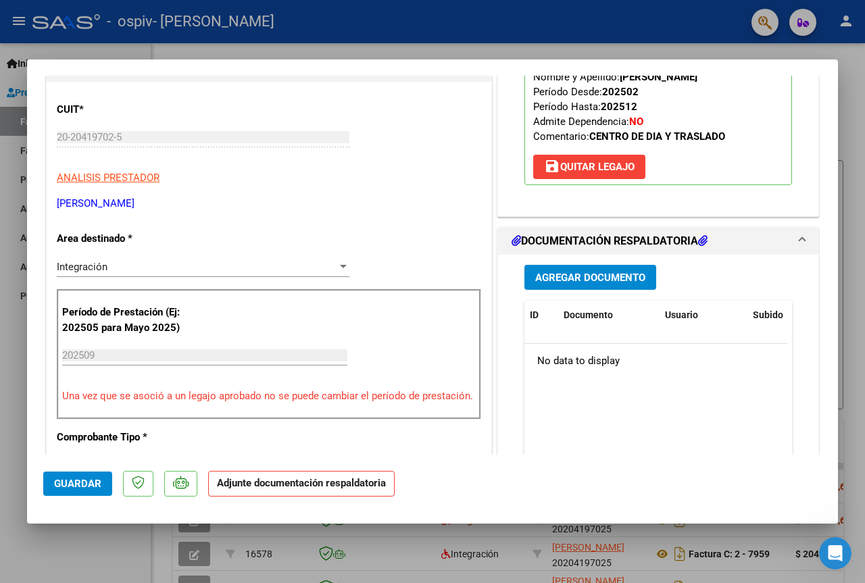
scroll to position [203, 0]
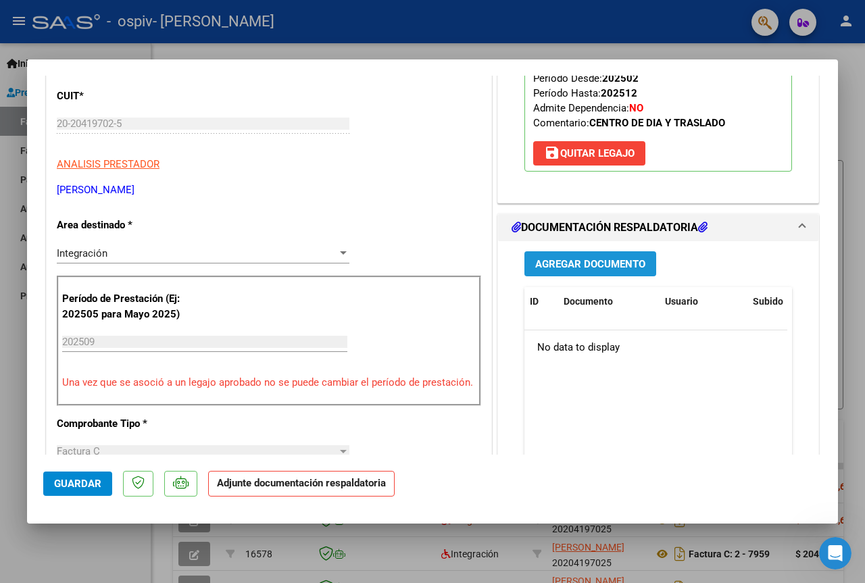
click at [594, 261] on span "Agregar Documento" at bounding box center [590, 264] width 110 height 12
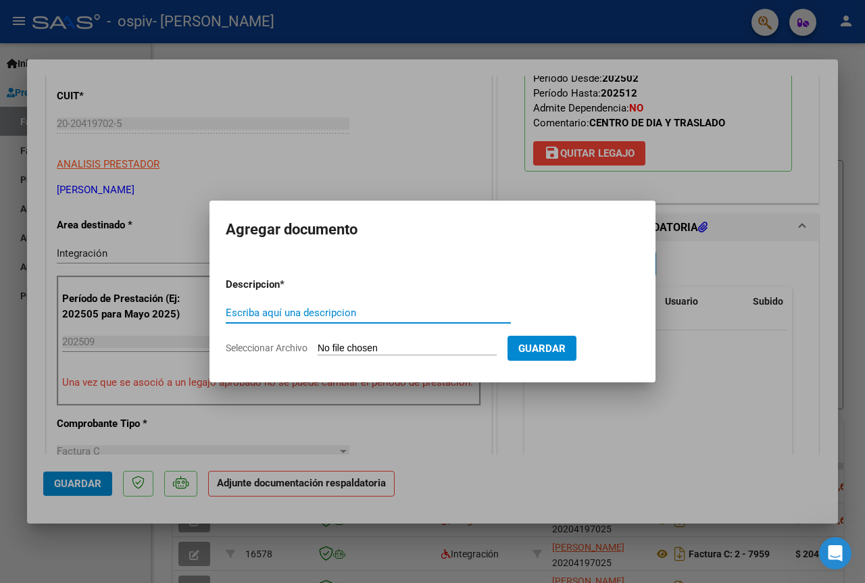
click at [330, 318] on input "Escriba aquí una descripcion" at bounding box center [368, 313] width 285 height 12
type input "PLANILLA DE ASISTENCIA"
click at [358, 345] on input "Seleccionar Archivo" at bounding box center [407, 349] width 179 height 13
type input "C:\fakepath\Scan2025-10-09_112217.pdf"
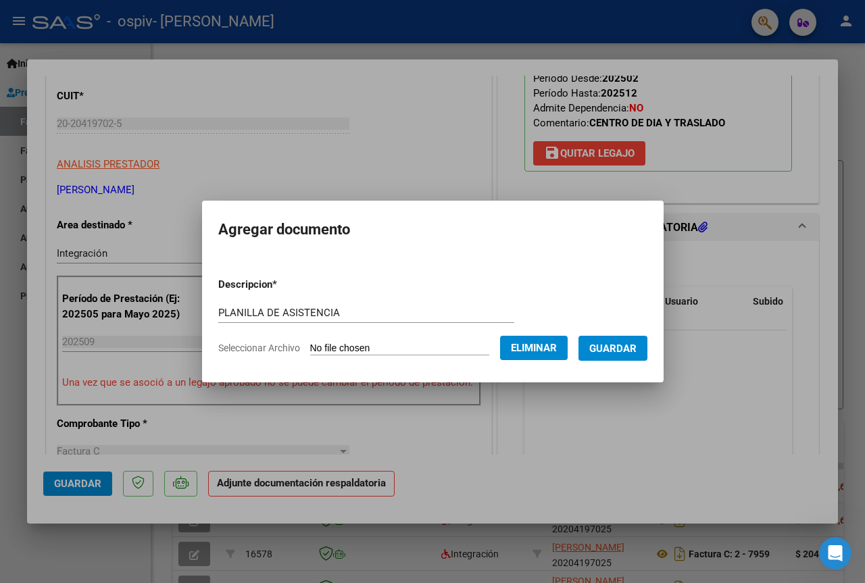
click at [619, 343] on span "Guardar" at bounding box center [612, 349] width 47 height 12
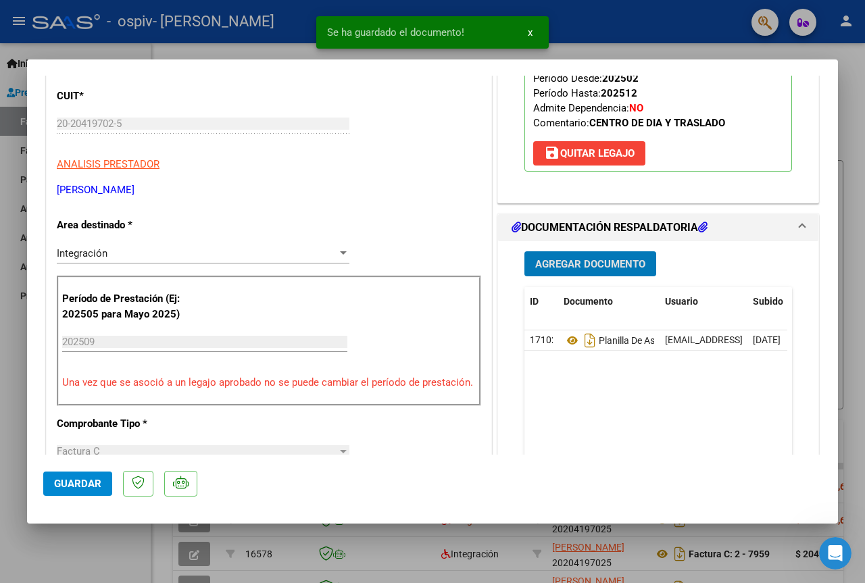
click at [597, 264] on span "Agregar Documento" at bounding box center [590, 264] width 110 height 12
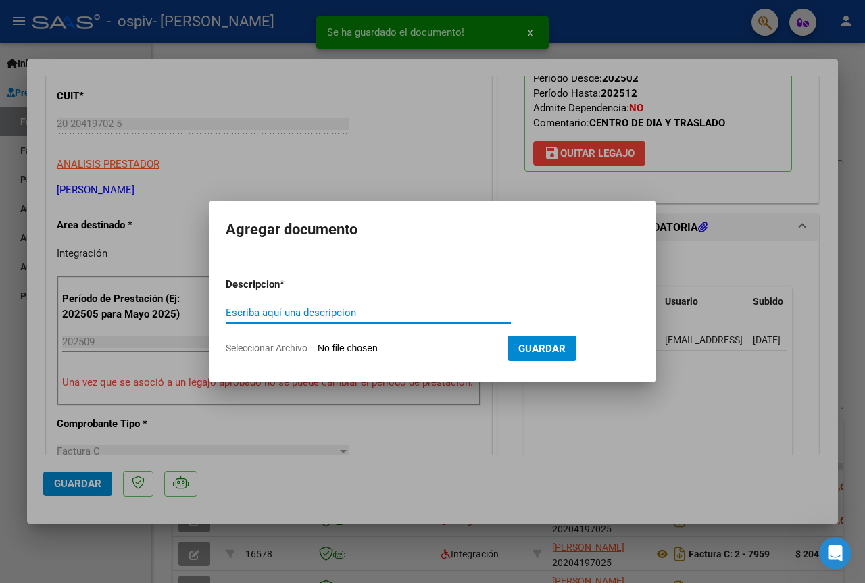
click at [354, 312] on input "Escriba aquí una descripcion" at bounding box center [368, 313] width 285 height 12
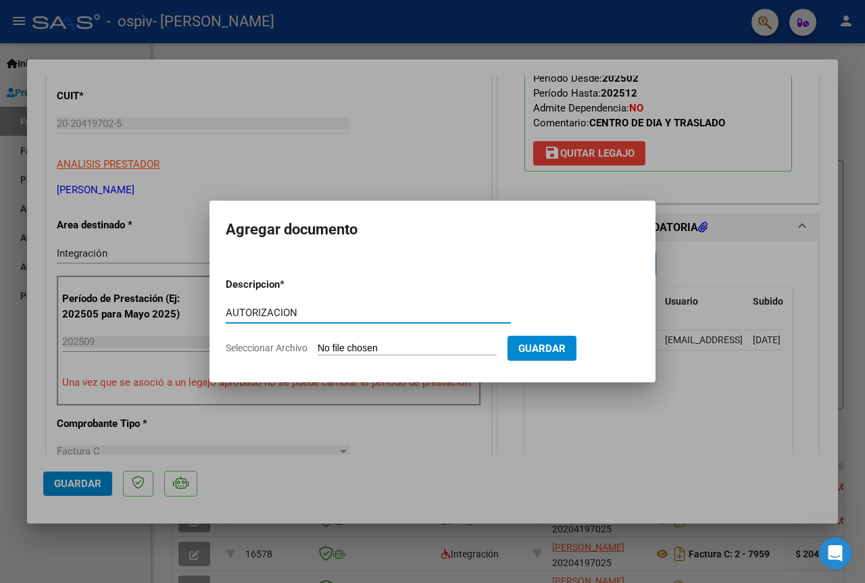
type input "AUTORIZACION"
click at [372, 345] on input "Seleccionar Archivo" at bounding box center [407, 349] width 179 height 13
type input "C:\fakepath\AUTORIZACION CD.pdf"
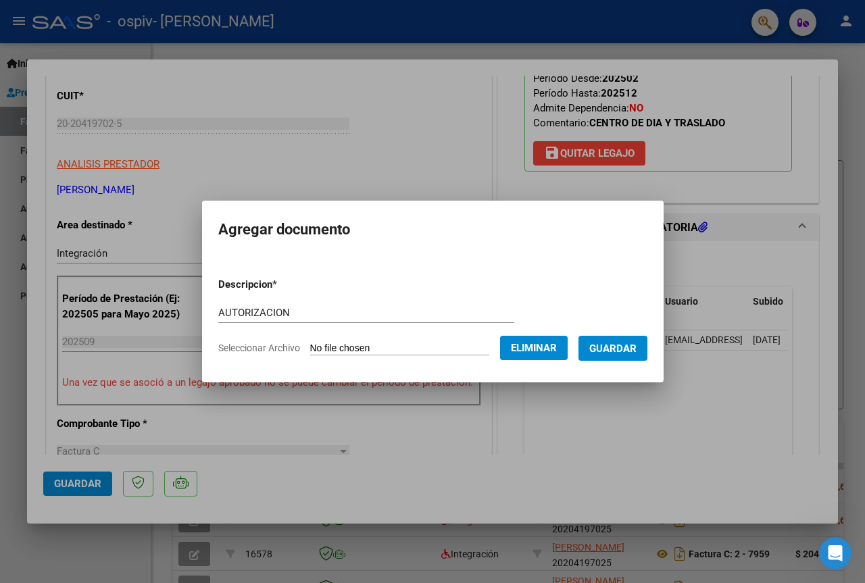
click at [629, 349] on span "Guardar" at bounding box center [612, 349] width 47 height 12
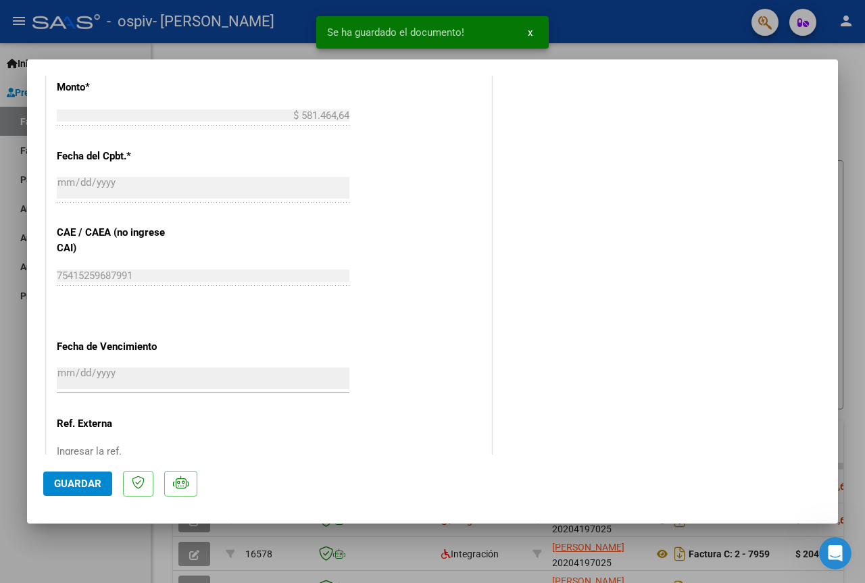
scroll to position [811, 0]
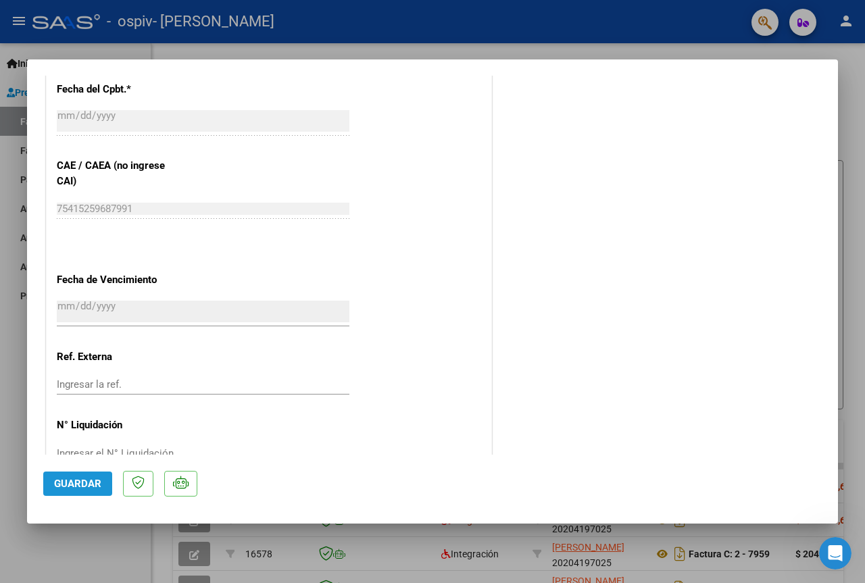
click at [80, 481] on span "Guardar" at bounding box center [77, 484] width 47 height 12
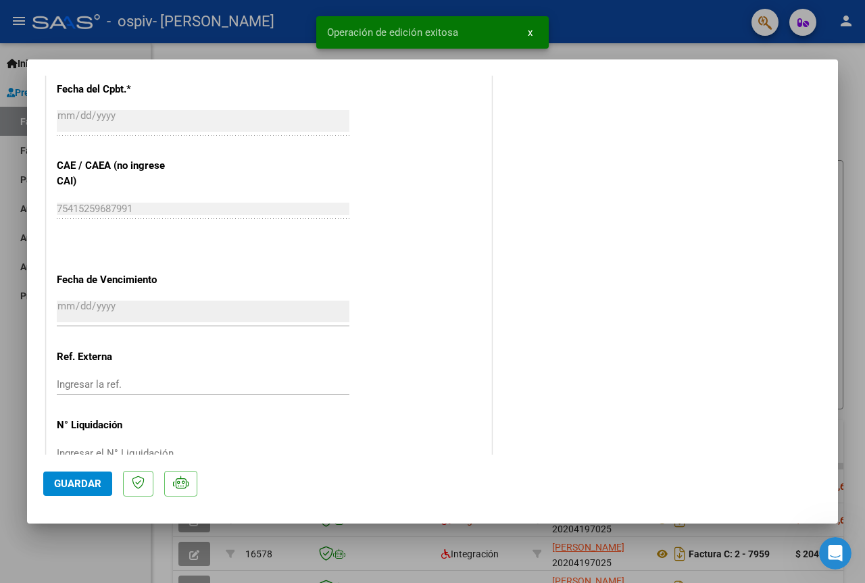
click at [606, 42] on div at bounding box center [432, 291] width 865 height 583
type input "$ 0,00"
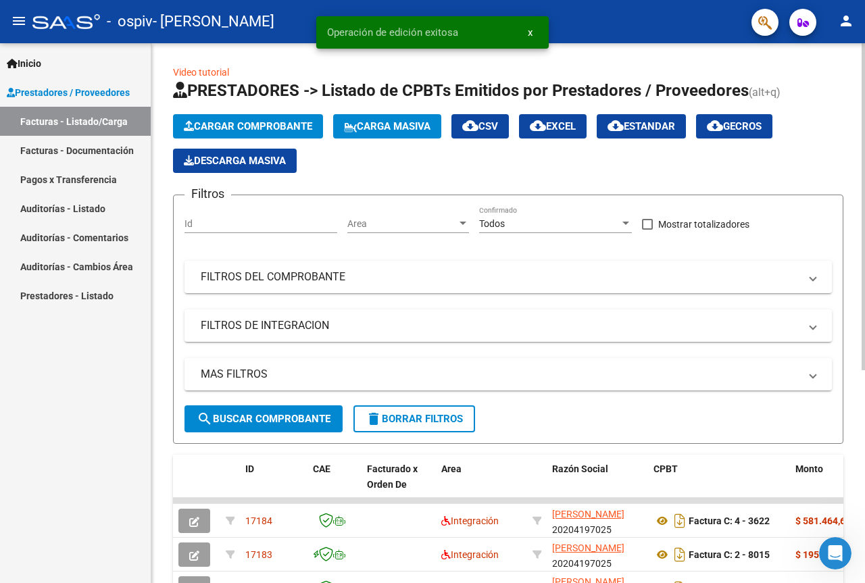
click at [264, 116] on button "Cargar Comprobante" at bounding box center [248, 126] width 150 height 24
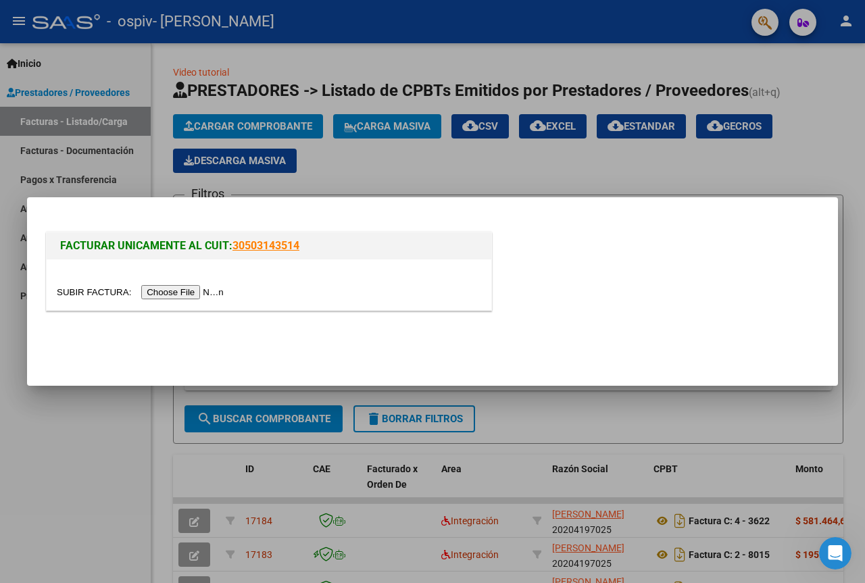
click at [188, 285] on input "file" at bounding box center [142, 292] width 171 height 14
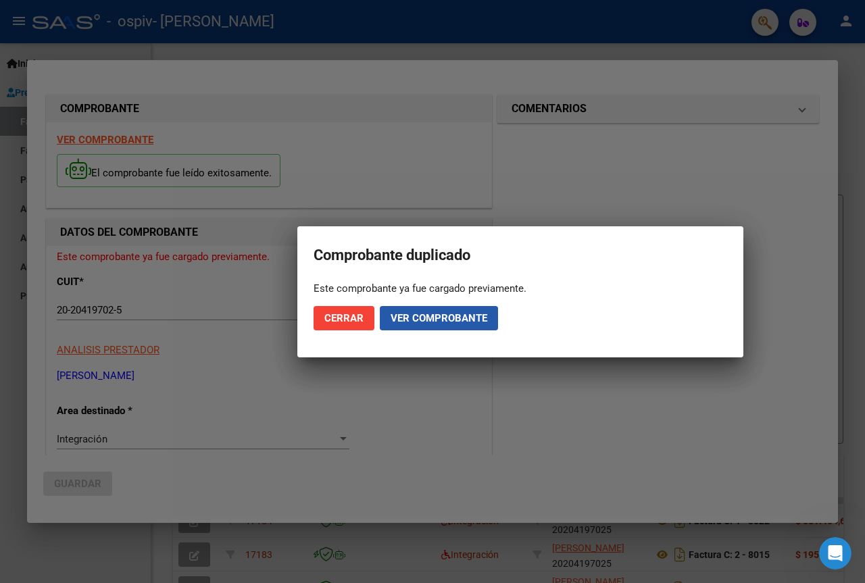
click at [401, 319] on span "Ver comprobante" at bounding box center [439, 318] width 97 height 12
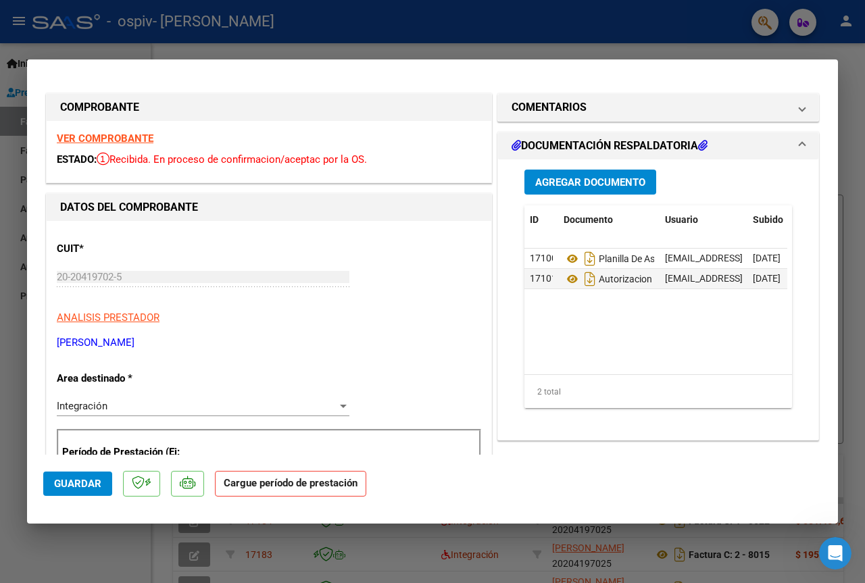
click at [416, 44] on div at bounding box center [432, 291] width 865 height 583
type input "$ 0,00"
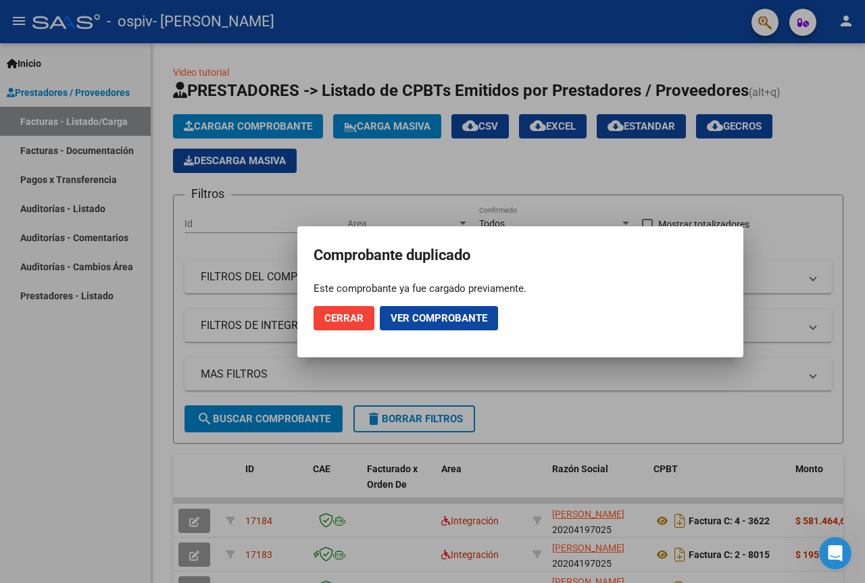
click at [347, 322] on span "Cerrar" at bounding box center [343, 318] width 39 height 12
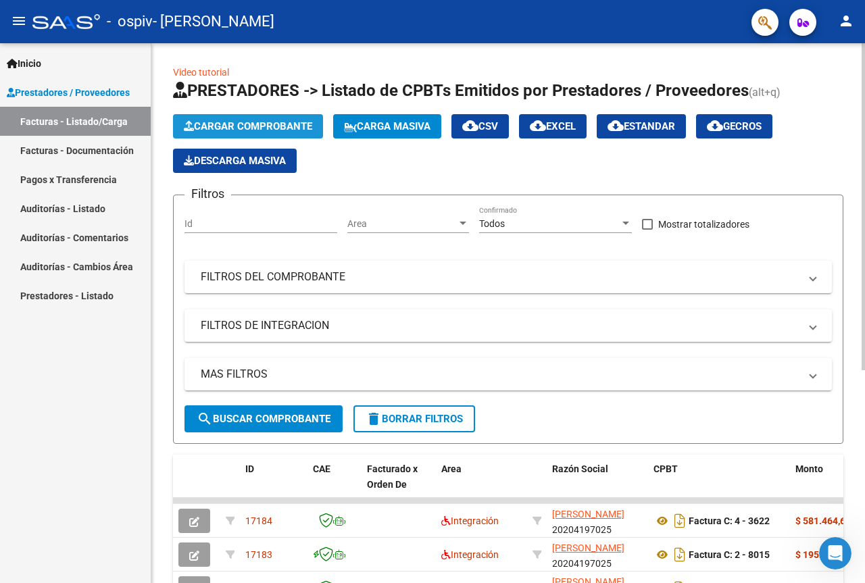
click at [270, 126] on span "Cargar Comprobante" at bounding box center [248, 126] width 128 height 12
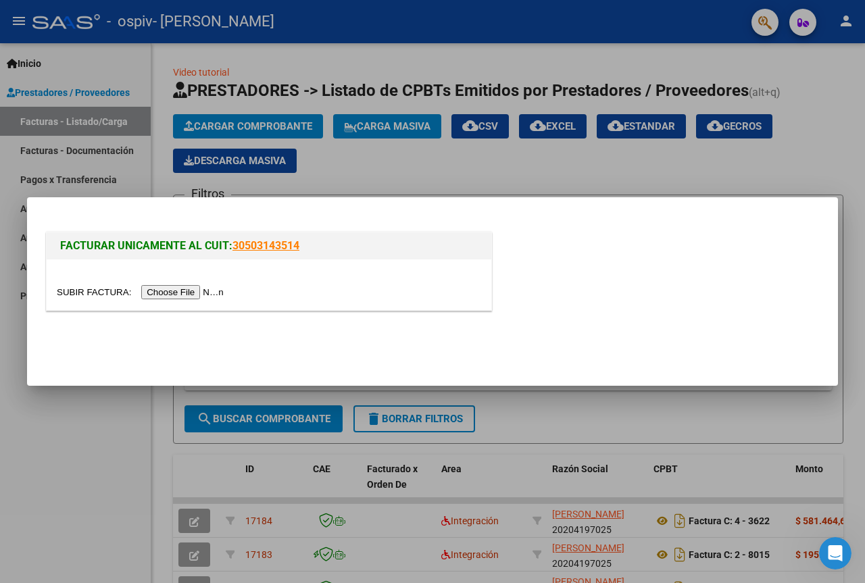
click at [204, 290] on input "file" at bounding box center [142, 292] width 171 height 14
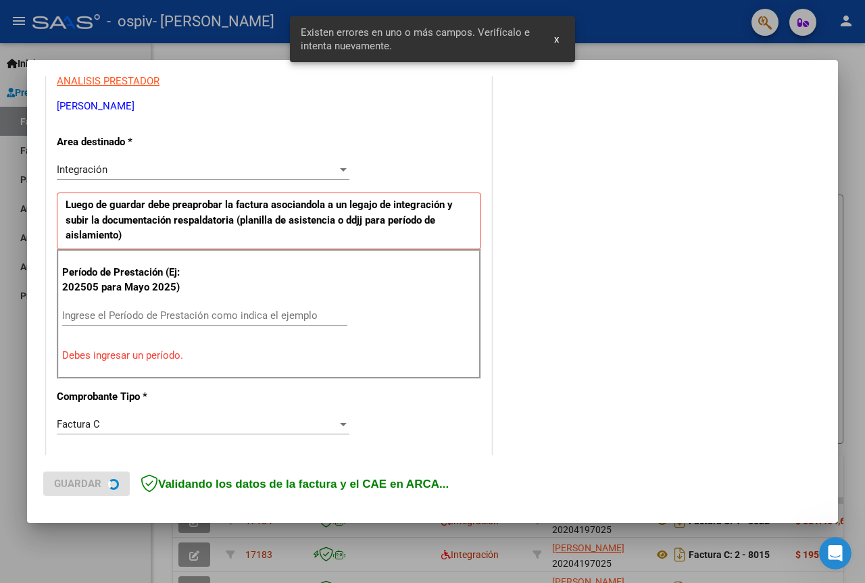
scroll to position [271, 0]
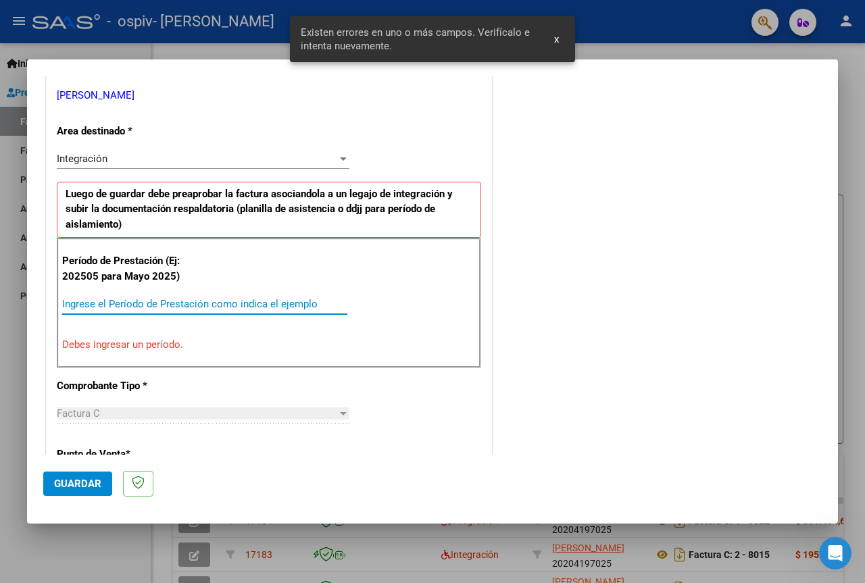
click at [164, 299] on input "Ingrese el Período de Prestación como indica el ejemplo" at bounding box center [204, 304] width 285 height 12
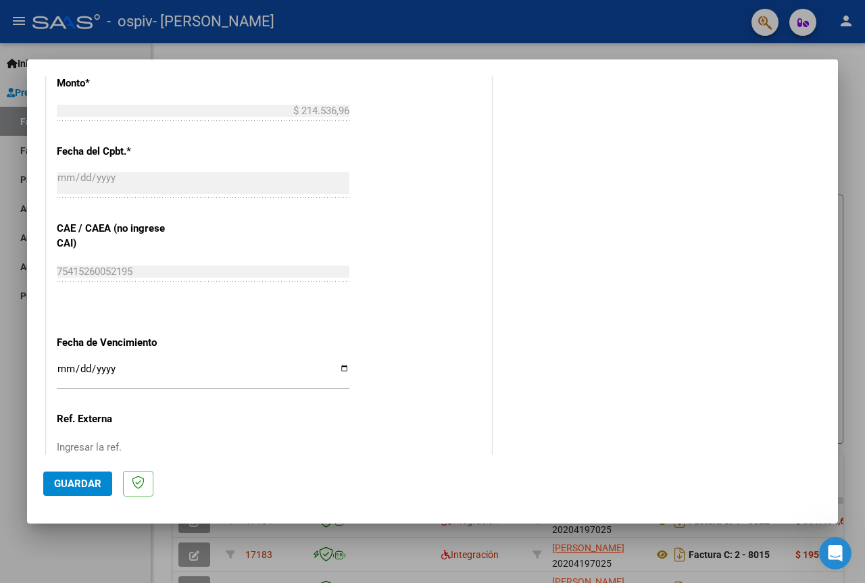
scroll to position [744, 0]
type input "202509"
click at [338, 371] on input "Ingresar la fecha" at bounding box center [203, 374] width 293 height 22
type input "[DATE]"
click at [81, 478] on span "Guardar" at bounding box center [77, 484] width 47 height 12
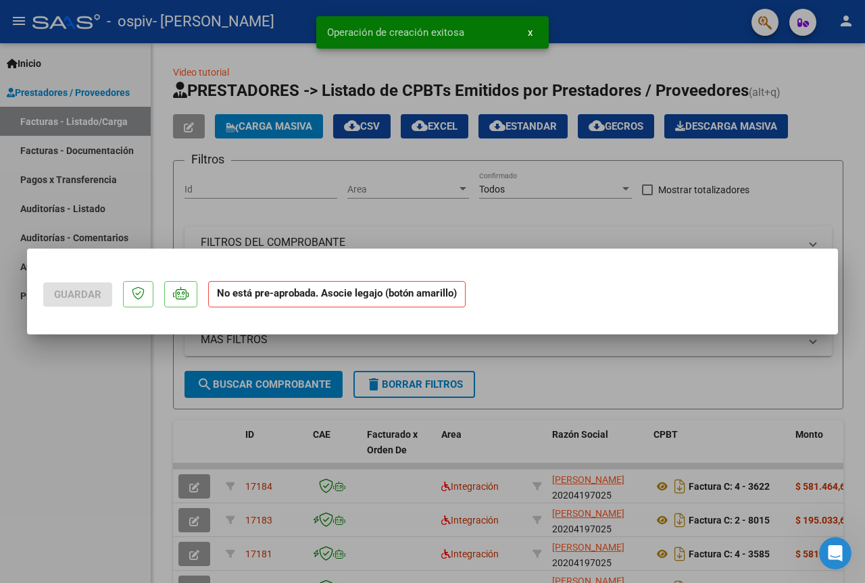
scroll to position [0, 0]
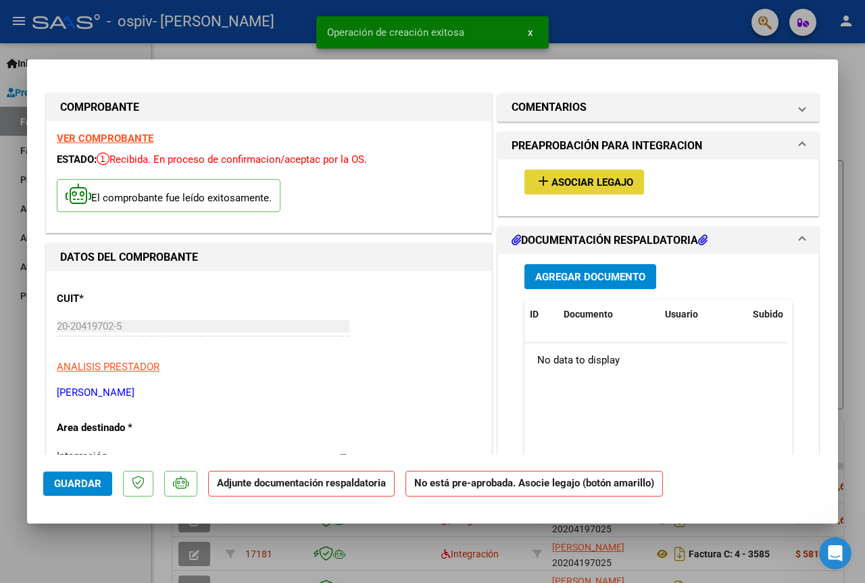
click at [582, 180] on span "Asociar Legajo" at bounding box center [592, 182] width 82 height 12
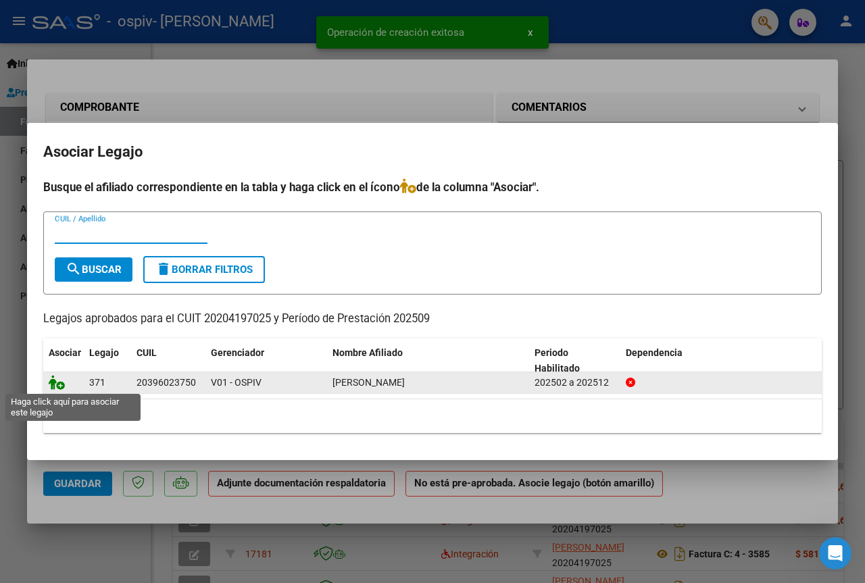
drag, startPoint x: 53, startPoint y: 384, endPoint x: 61, endPoint y: 381, distance: 7.9
click at [54, 384] on icon at bounding box center [57, 382] width 16 height 15
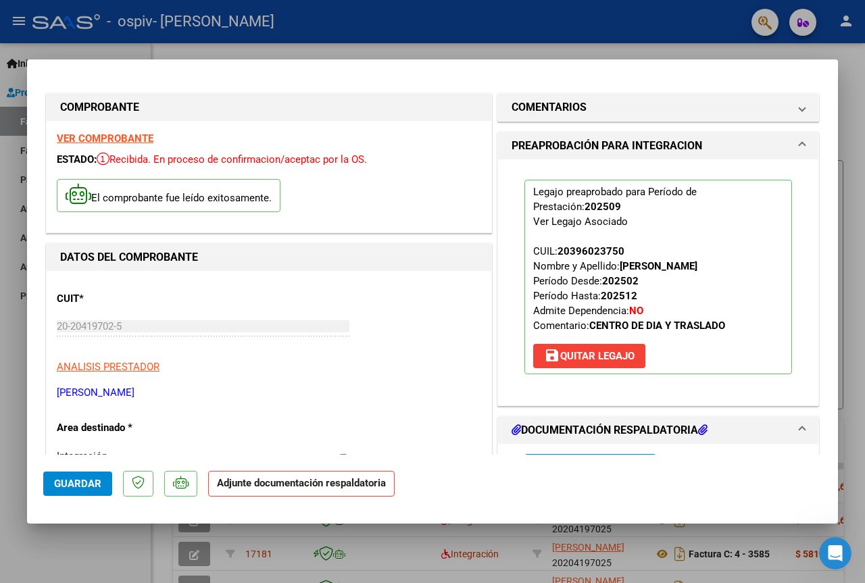
scroll to position [338, 0]
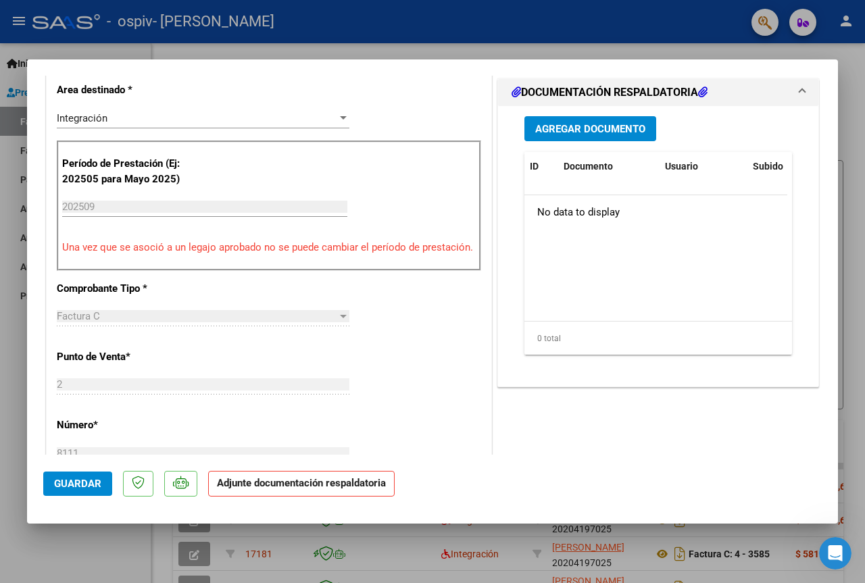
click at [604, 123] on span "Agregar Documento" at bounding box center [590, 129] width 110 height 12
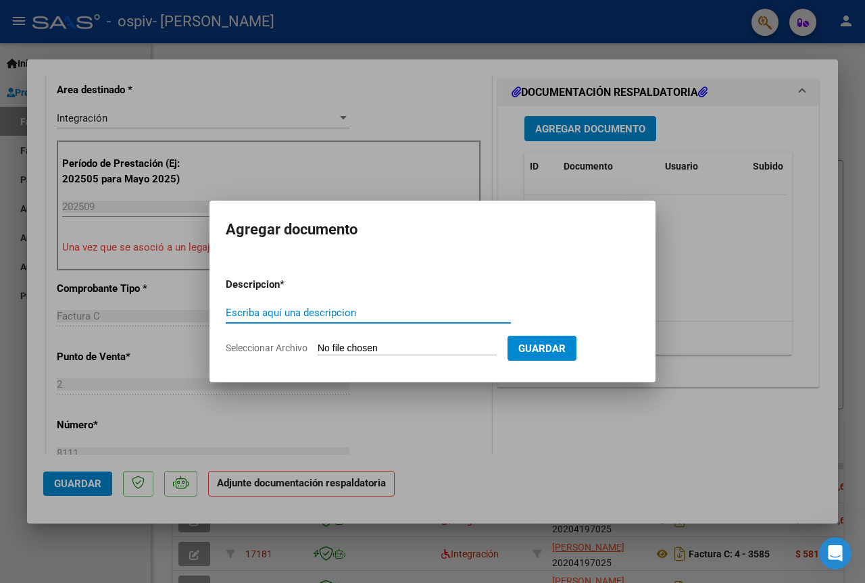
click at [320, 307] on input "Escriba aquí una descripcion" at bounding box center [368, 313] width 285 height 12
type input "PLANILLA DE ASISTENCIA"
click at [343, 349] on input "Seleccionar Archivo" at bounding box center [407, 349] width 179 height 13
type input "C:\fakepath\Scan2025-10-09_112255.pdf"
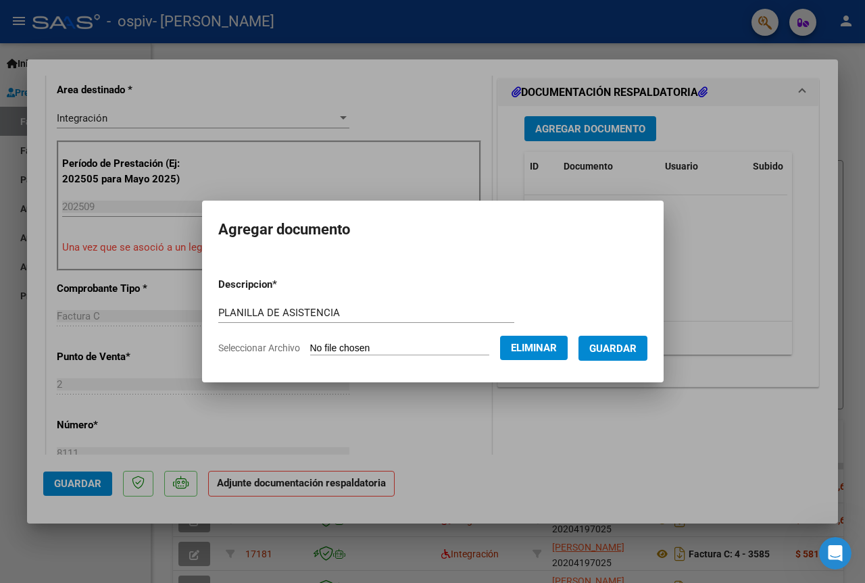
click at [622, 349] on span "Guardar" at bounding box center [612, 349] width 47 height 12
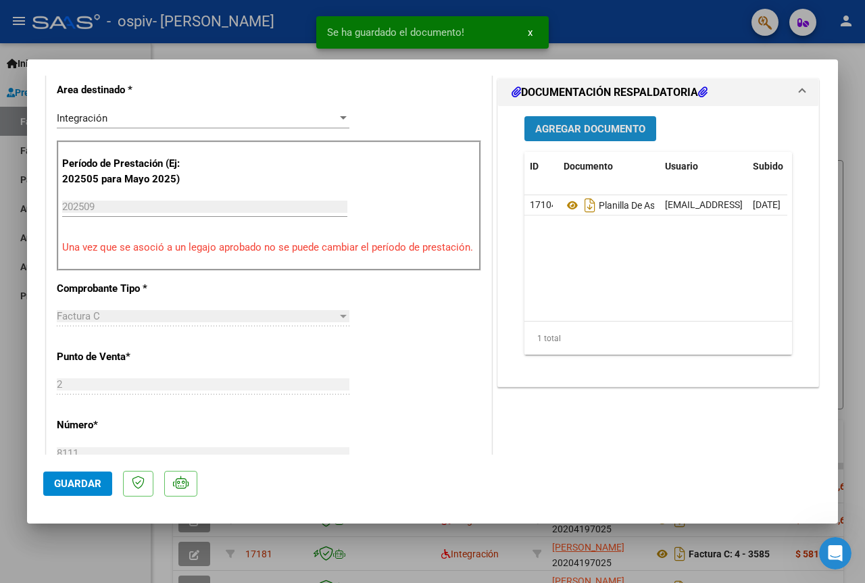
click at [595, 126] on span "Agregar Documento" at bounding box center [590, 129] width 110 height 12
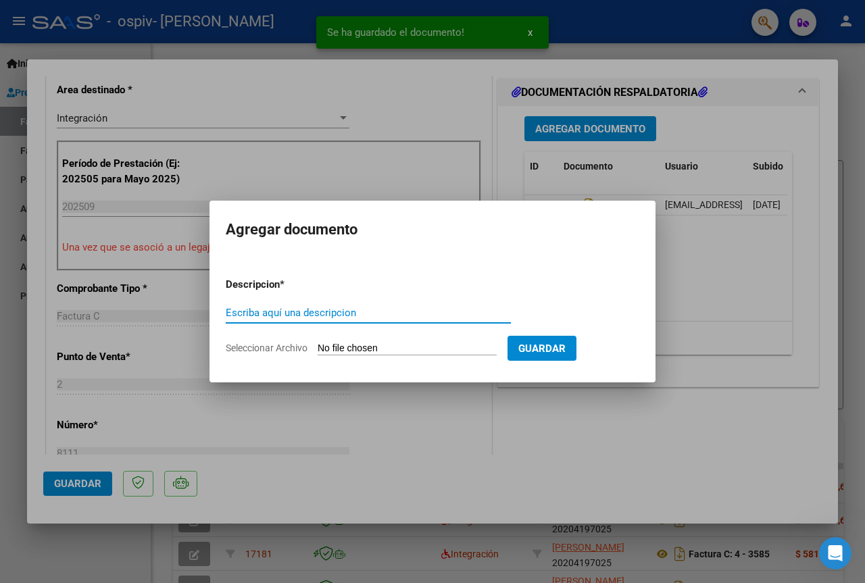
click at [328, 315] on input "Escriba aquí una descripcion" at bounding box center [368, 313] width 285 height 12
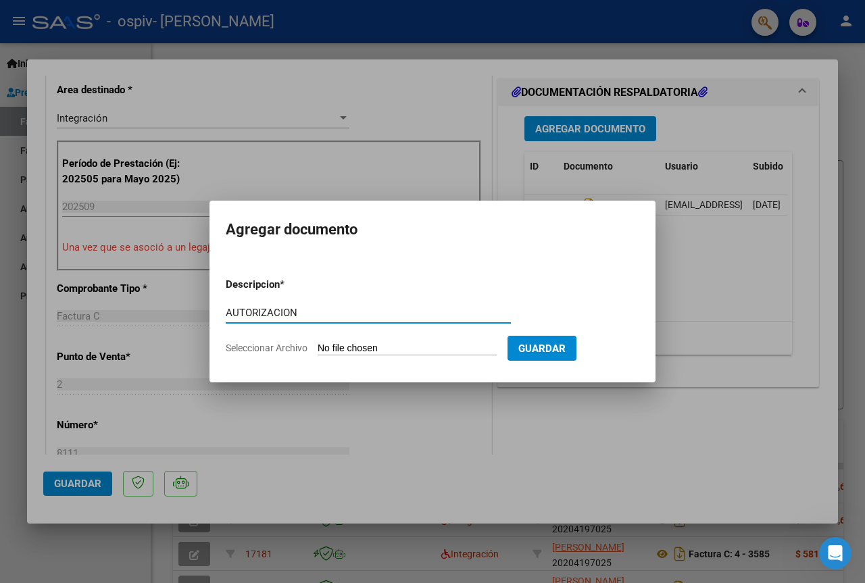
type input "AUTORIZACION"
click at [375, 351] on input "Seleccionar Archivo" at bounding box center [407, 349] width 179 height 13
type input "C:\fakepath\AUTORIZACION TRANS.pdf"
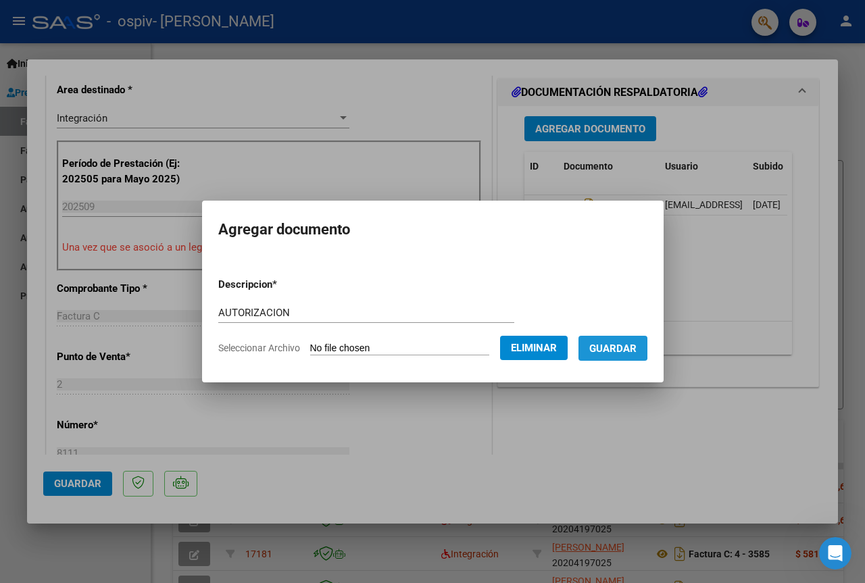
click at [619, 344] on span "Guardar" at bounding box center [612, 349] width 47 height 12
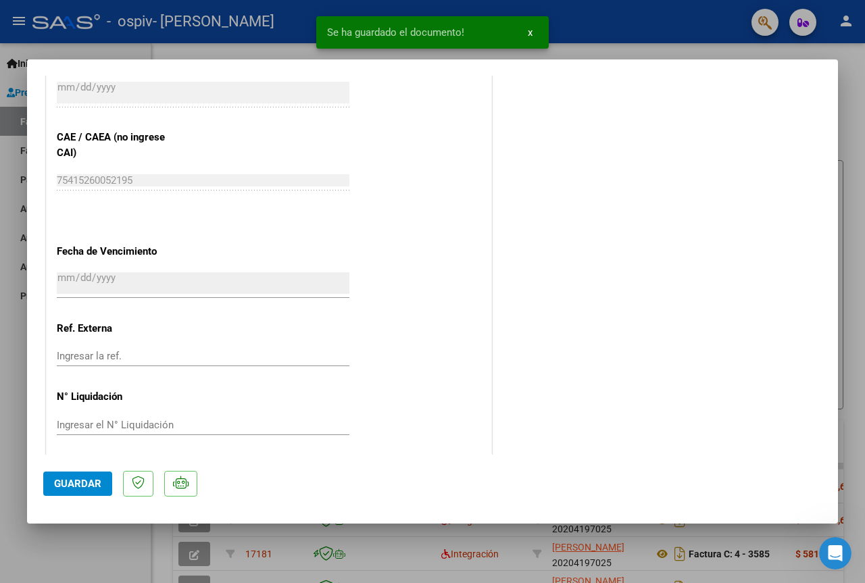
scroll to position [845, 0]
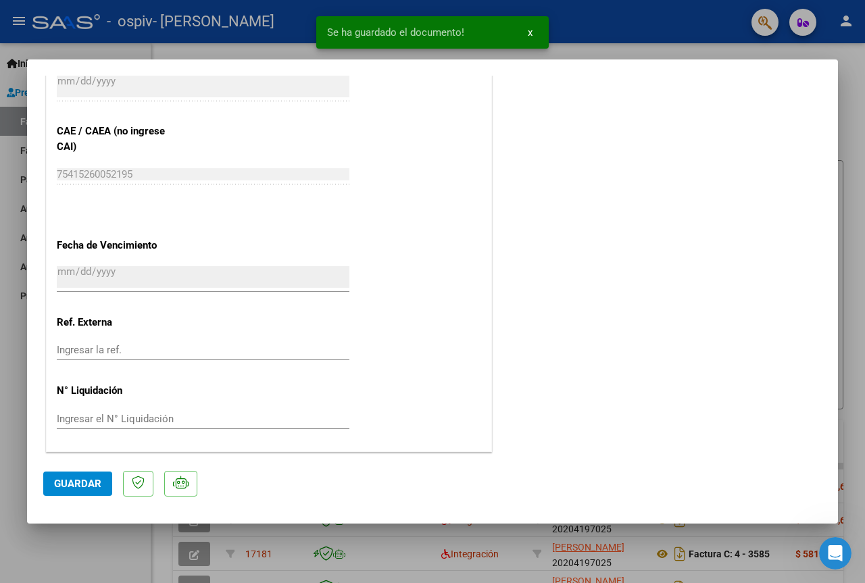
click at [85, 478] on span "Guardar" at bounding box center [77, 484] width 47 height 12
click at [606, 26] on div at bounding box center [432, 291] width 865 height 583
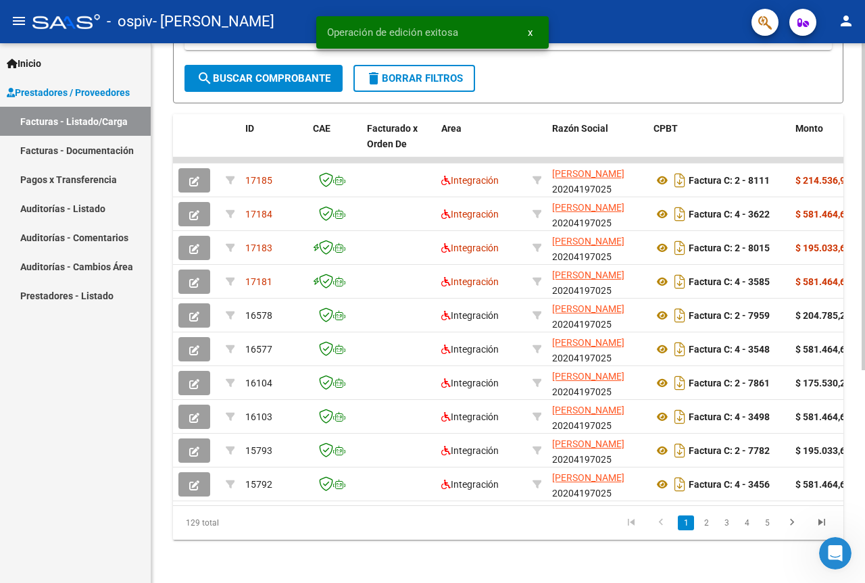
scroll to position [351, 0]
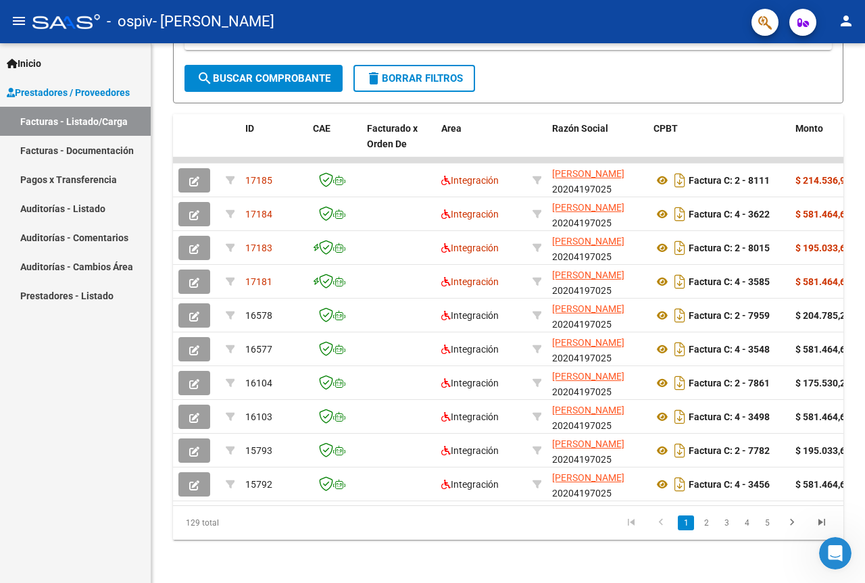
click at [848, 22] on mat-icon "person" at bounding box center [846, 21] width 16 height 16
click at [824, 87] on button "exit_to_app Salir" at bounding box center [818, 89] width 82 height 32
